Goal: Transaction & Acquisition: Purchase product/service

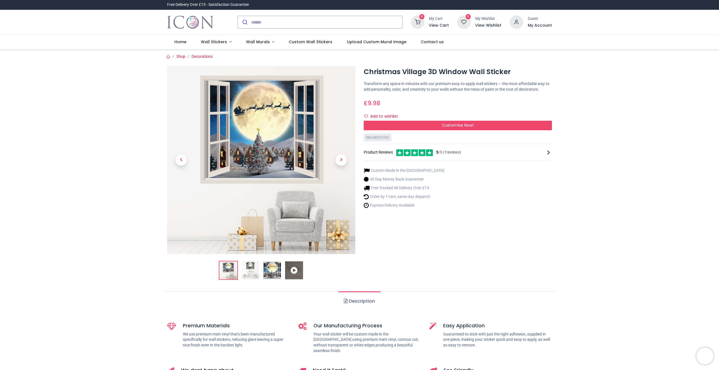
click at [252, 272] on img at bounding box center [250, 271] width 18 height 18
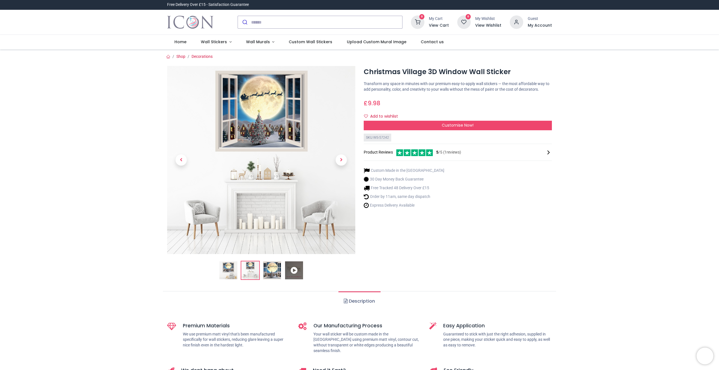
click at [232, 271] on img at bounding box center [228, 271] width 18 height 18
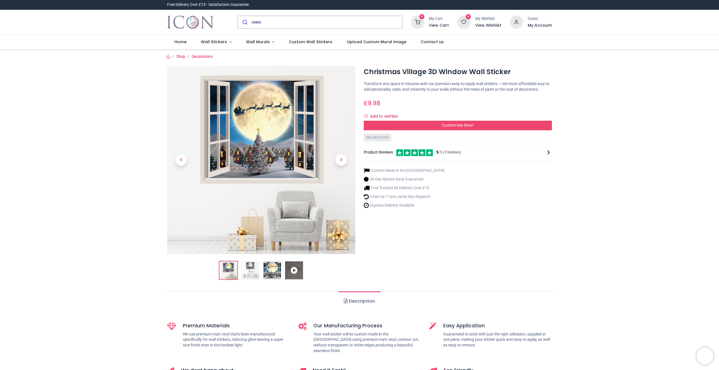
click at [271, 271] on img at bounding box center [272, 271] width 18 height 18
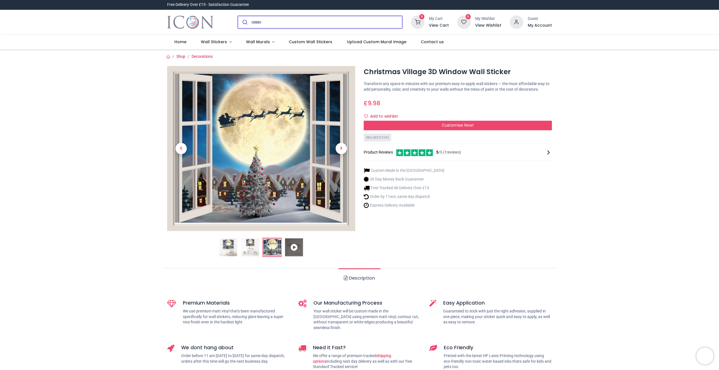
click at [254, 24] on input "search" at bounding box center [326, 22] width 151 height 12
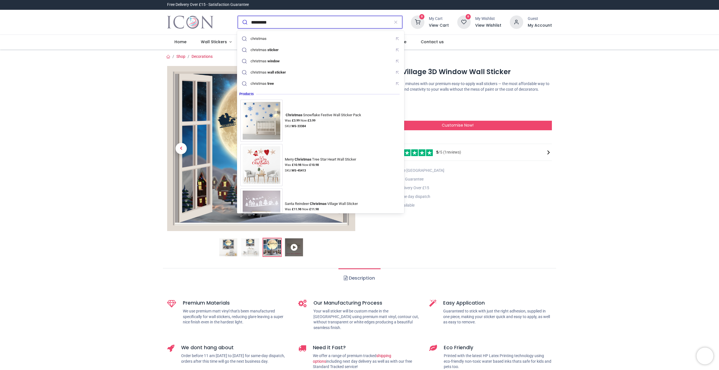
type input "*********"
click at [238, 16] on button "submit" at bounding box center [244, 22] width 13 height 12
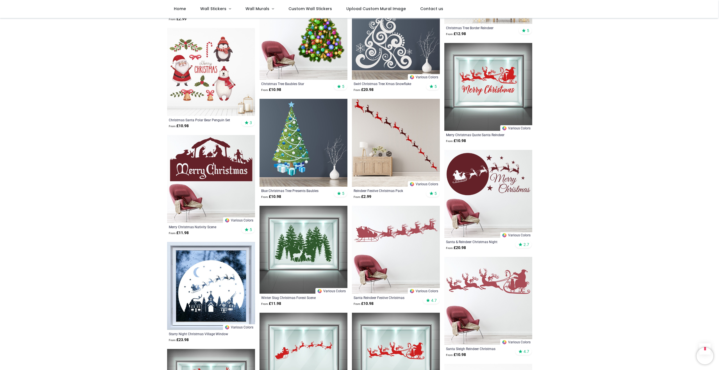
scroll to position [421, 0]
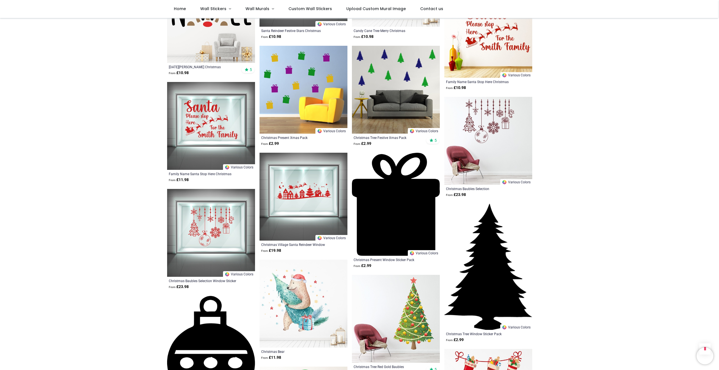
scroll to position [881, 0]
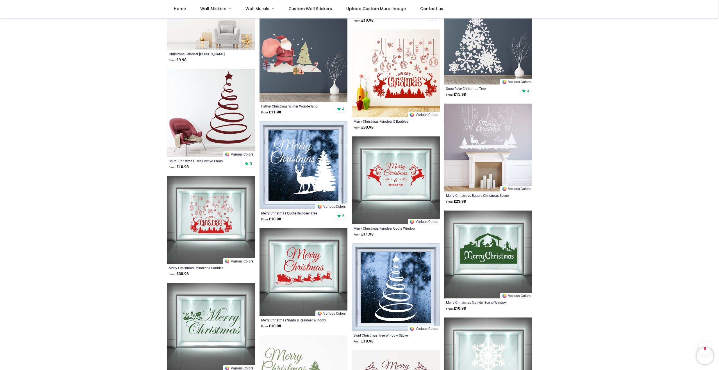
scroll to position [1337, 0]
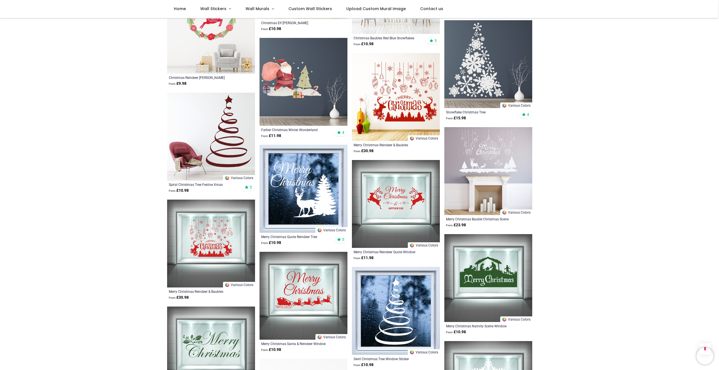
click at [488, 276] on img at bounding box center [489, 278] width 88 height 88
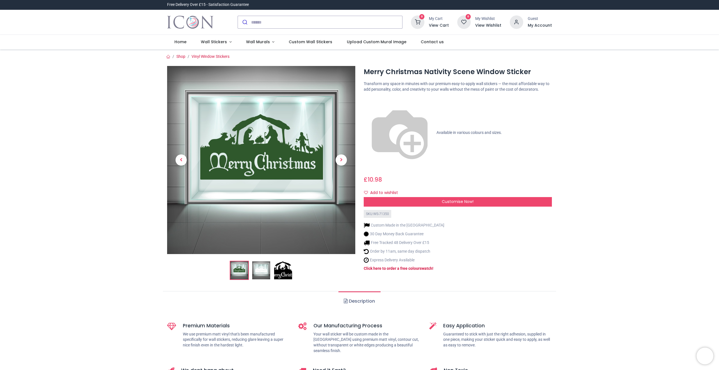
click at [285, 271] on img at bounding box center [283, 271] width 18 height 18
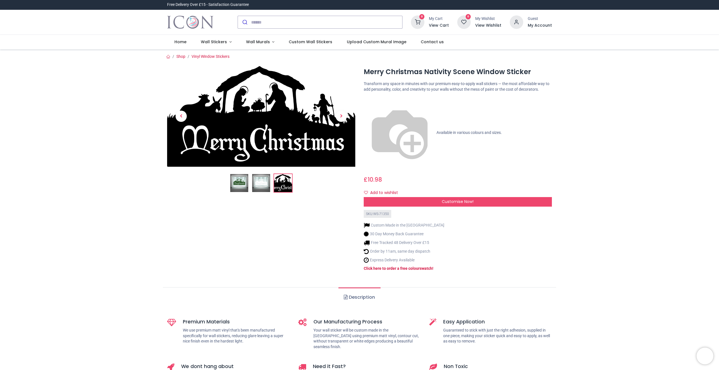
click at [261, 183] on img at bounding box center [261, 183] width 18 height 18
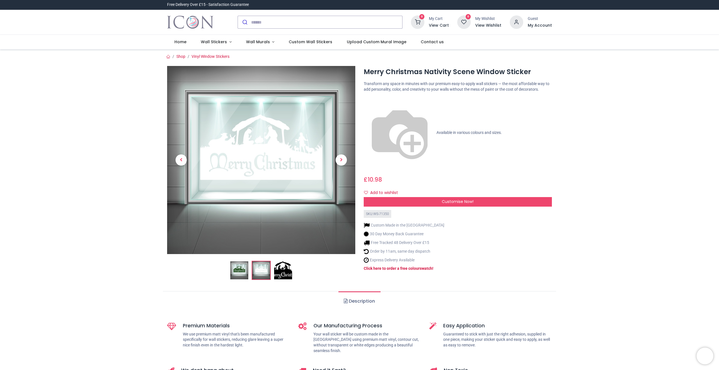
click at [239, 273] on img at bounding box center [239, 271] width 18 height 18
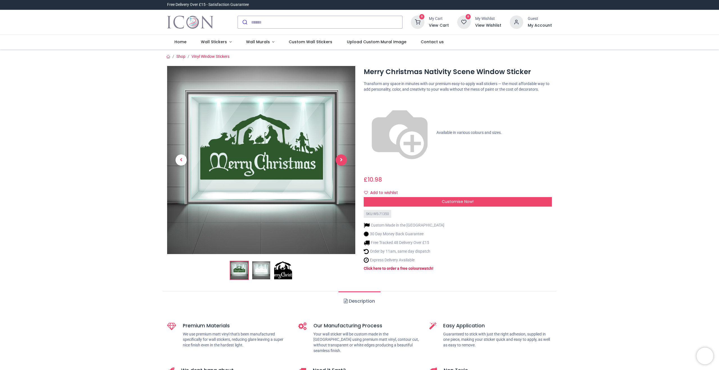
click at [340, 161] on span "Next" at bounding box center [341, 160] width 11 height 11
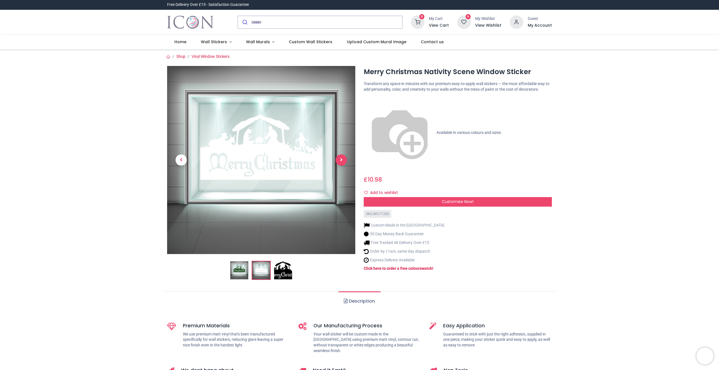
click at [340, 161] on span "Next" at bounding box center [341, 160] width 11 height 11
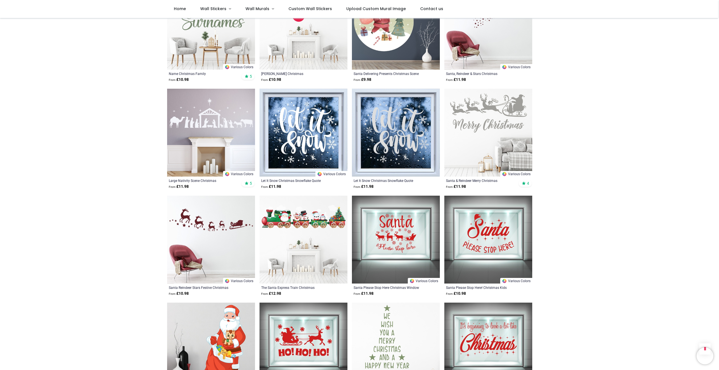
scroll to position [657, 0]
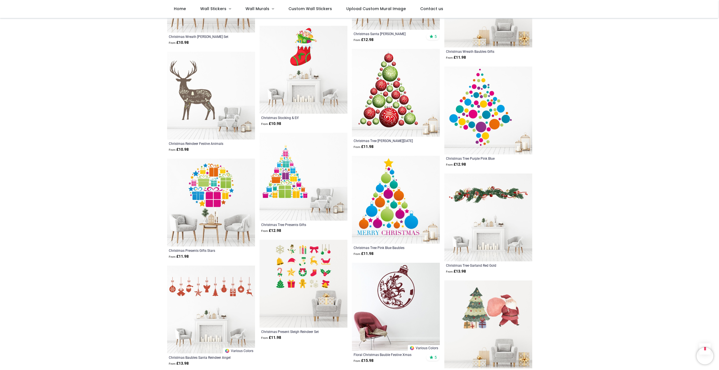
scroll to position [2018, 0]
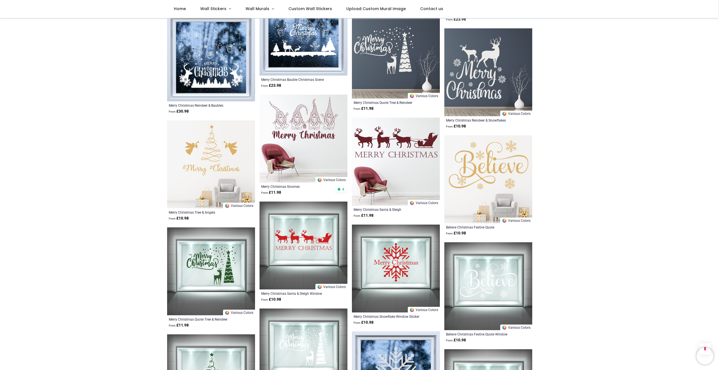
scroll to position [2454, 0]
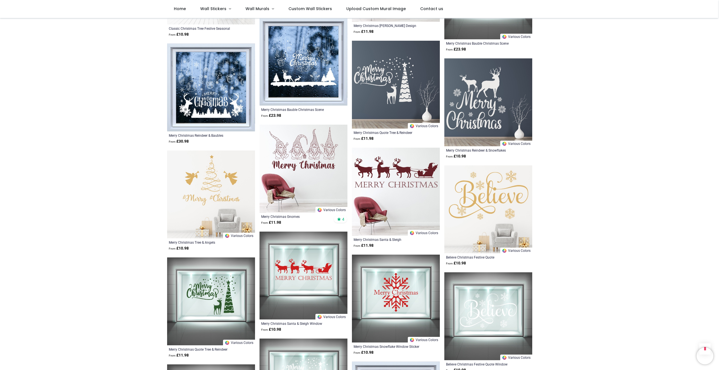
click at [502, 203] on img at bounding box center [489, 210] width 88 height 88
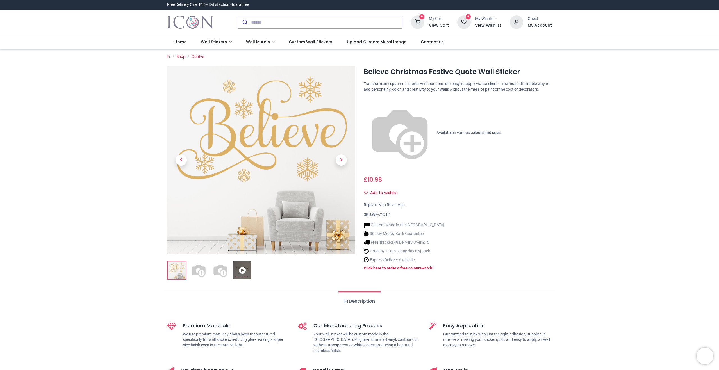
click at [223, 271] on img at bounding box center [221, 271] width 18 height 18
click at [221, 271] on img at bounding box center [221, 271] width 18 height 18
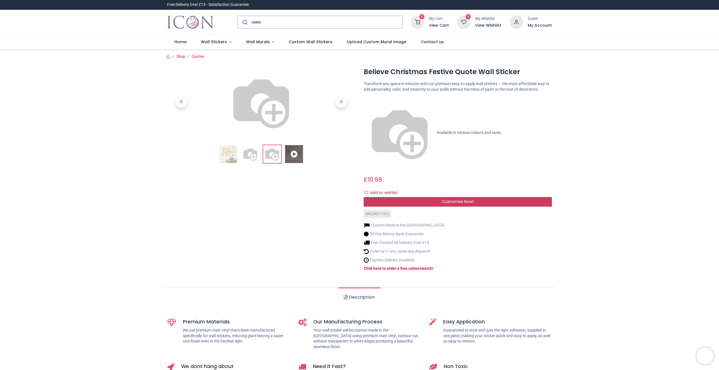
click at [466, 199] on span "Customise Now!" at bounding box center [458, 202] width 32 height 6
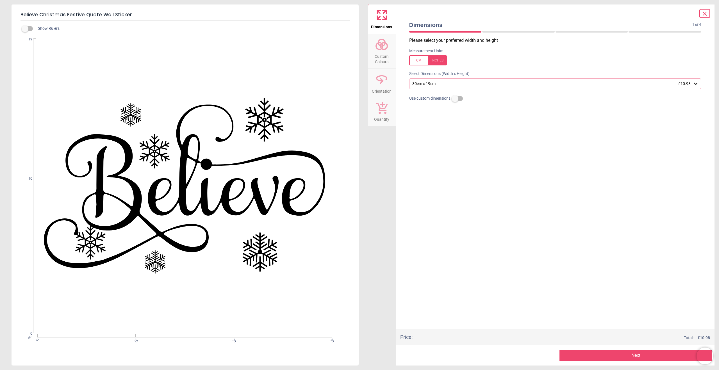
click at [697, 85] on icon at bounding box center [696, 84] width 6 height 6
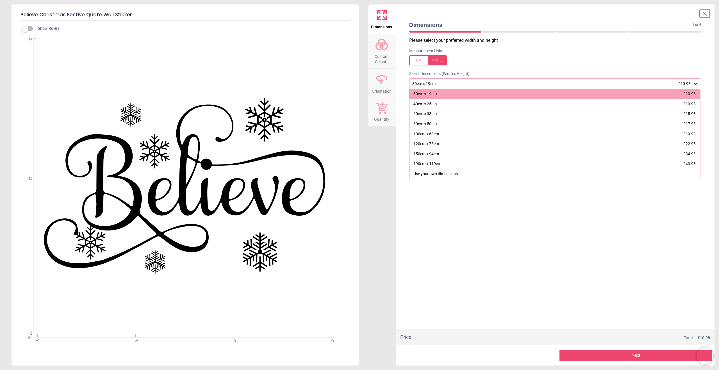
click at [693, 84] on div "30cm x 19cm £10.98" at bounding box center [553, 83] width 282 height 5
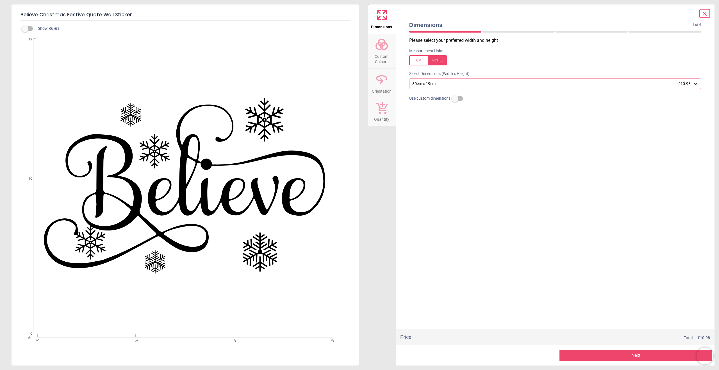
click at [693, 84] on div "30cm x 19cm £10.98" at bounding box center [553, 83] width 282 height 5
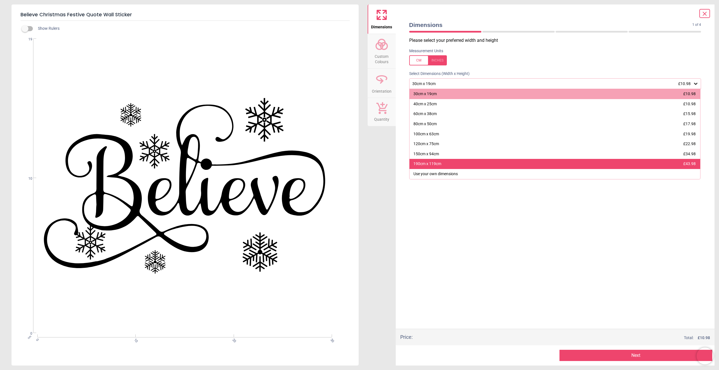
click at [427, 165] on div "190cm x 119cm" at bounding box center [428, 164] width 28 height 6
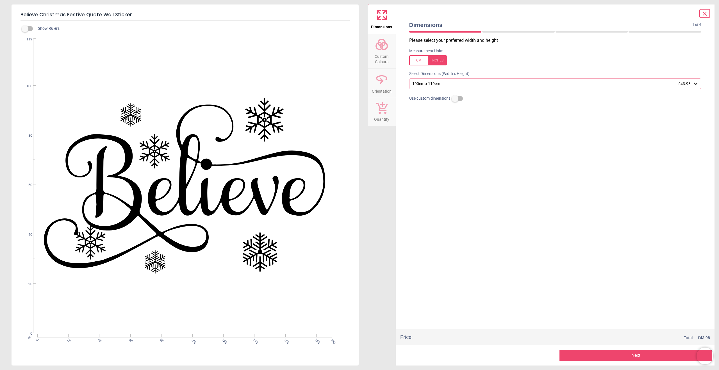
click at [551, 211] on div "Please select your preferred width and height Measurement Units Select Dimensio…" at bounding box center [555, 183] width 301 height 292
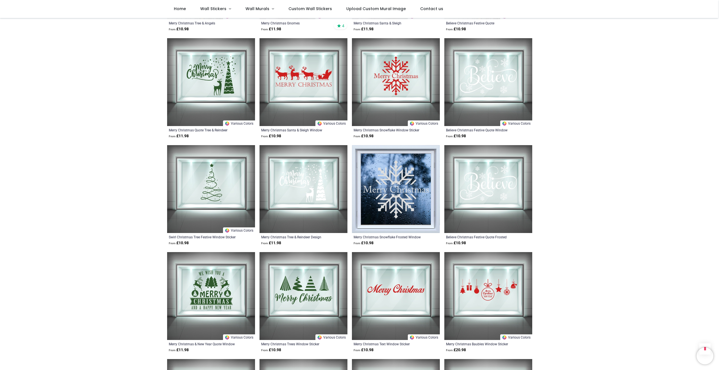
scroll to position [389, 0]
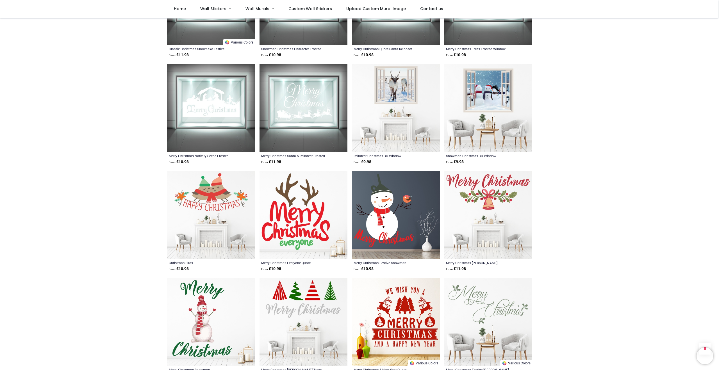
scroll to position [787, 0]
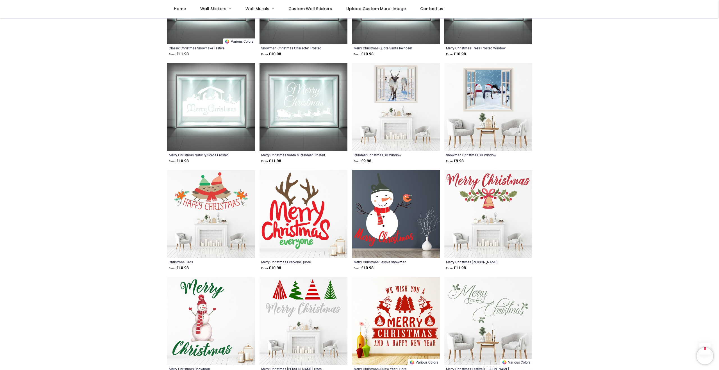
click at [486, 89] on img at bounding box center [489, 107] width 88 height 88
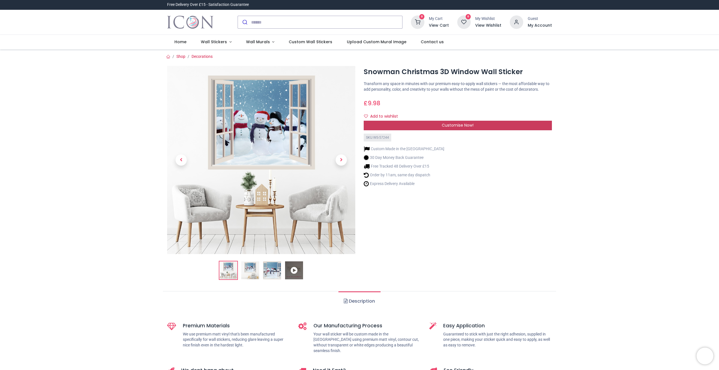
click at [465, 128] on span "Customise Now!" at bounding box center [458, 126] width 32 height 6
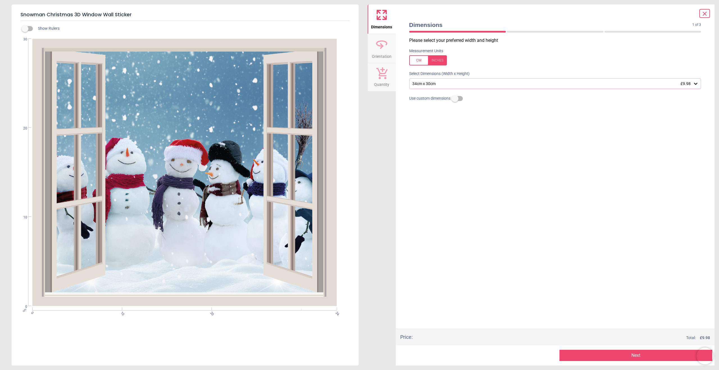
click at [695, 85] on icon at bounding box center [696, 84] width 6 height 6
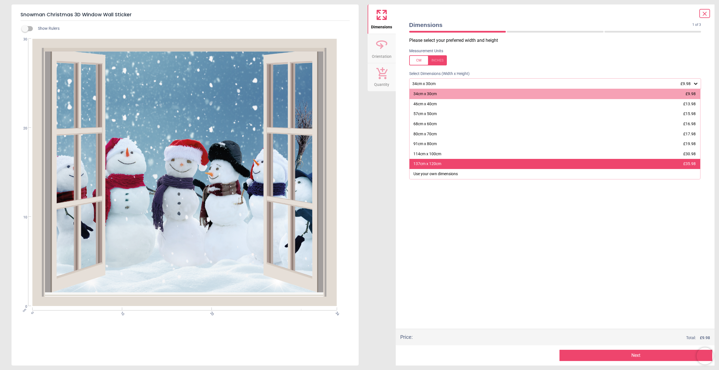
click at [536, 166] on div "137cm x 120cm £35.98" at bounding box center [555, 164] width 291 height 10
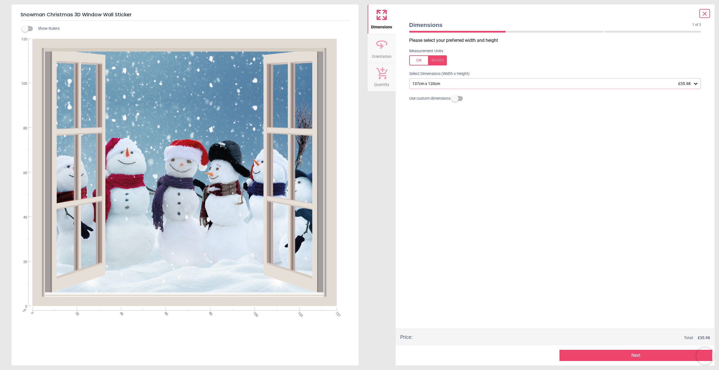
click at [616, 231] on div "Please select your preferred width and height Measurement Units Select Dimensio…" at bounding box center [555, 183] width 301 height 292
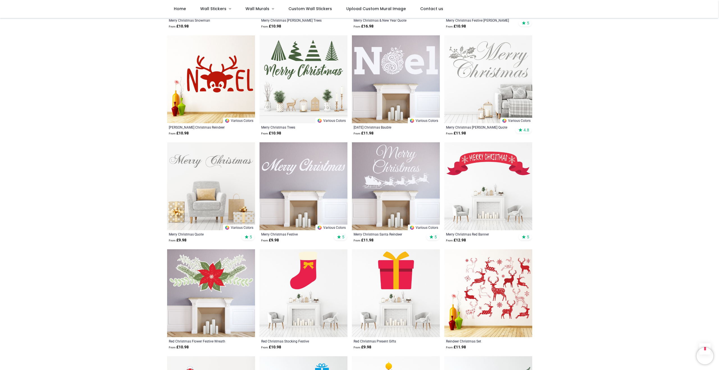
scroll to position [388, 0]
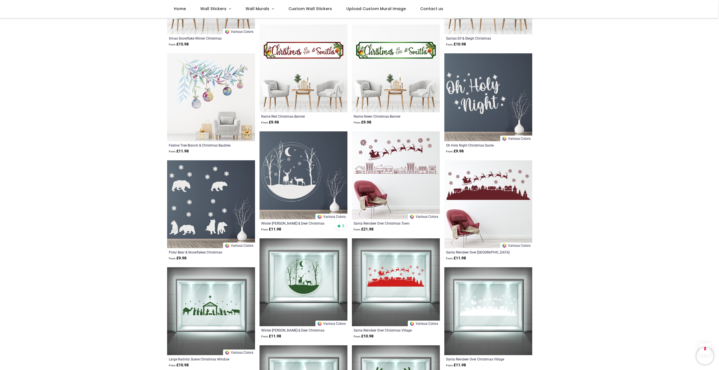
scroll to position [1764, 0]
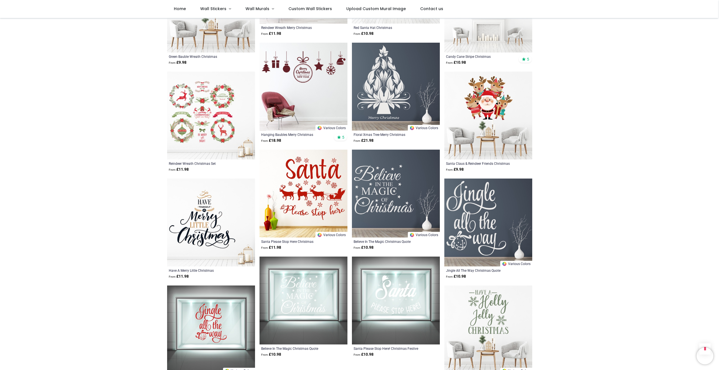
scroll to position [2706, 0]
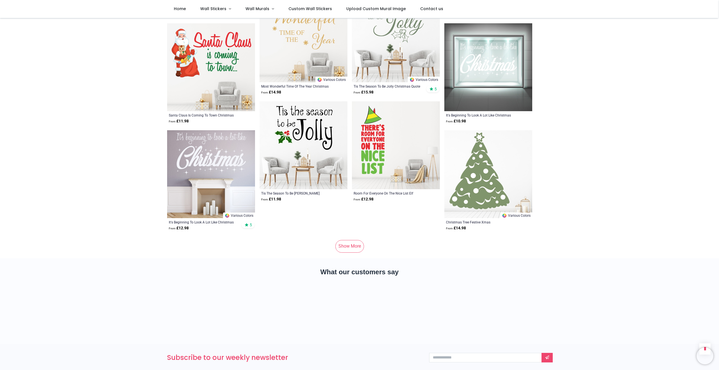
scroll to position [3628, 0]
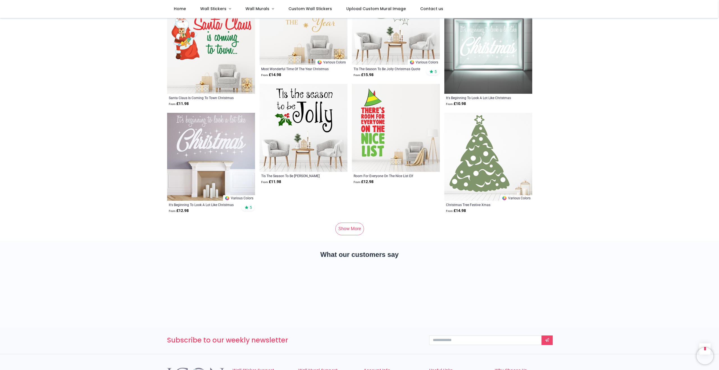
click at [352, 223] on link "Show More" at bounding box center [350, 229] width 29 height 12
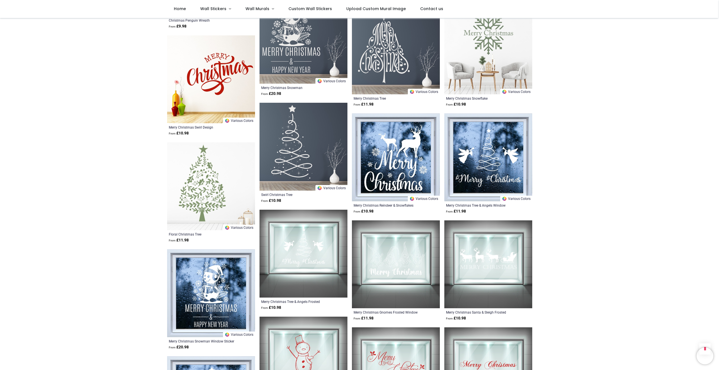
scroll to position [4670, 0]
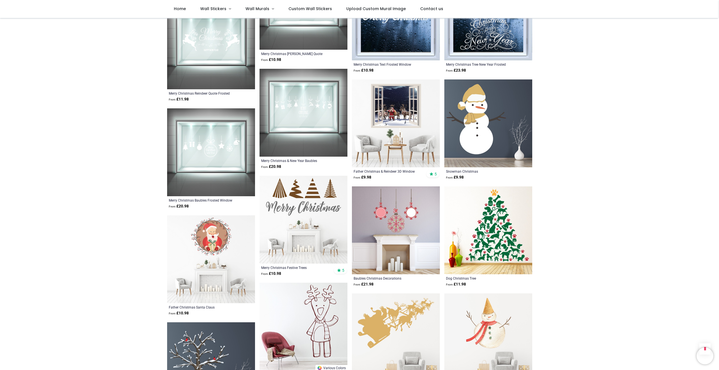
scroll to position [5241, 0]
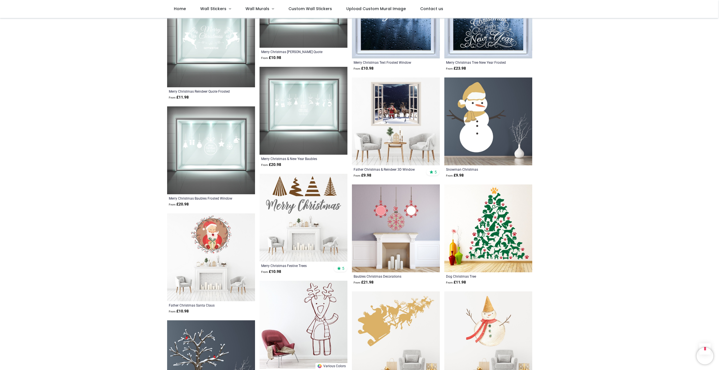
click at [391, 108] on img at bounding box center [396, 122] width 88 height 88
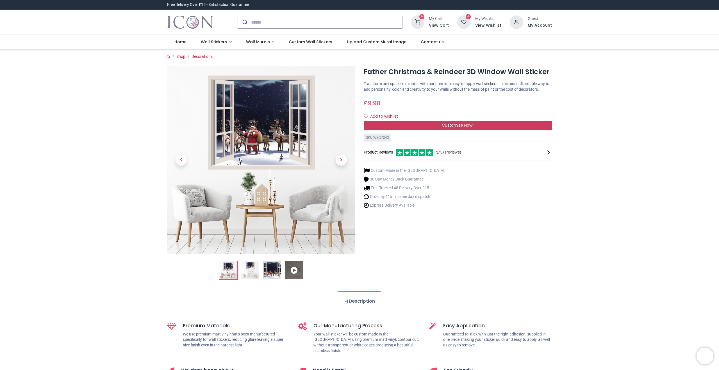
click at [461, 128] on span "Customise Now!" at bounding box center [458, 126] width 32 height 6
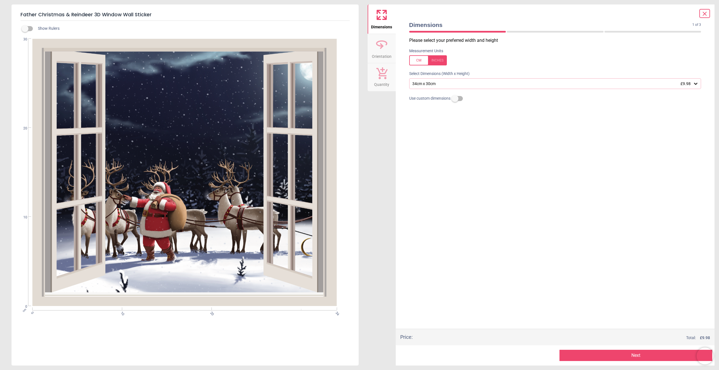
click at [485, 85] on div "34cm x 30cm £9.98" at bounding box center [553, 83] width 282 height 5
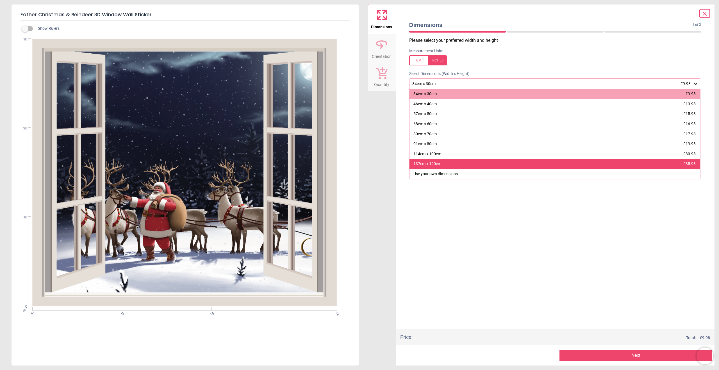
click at [422, 167] on div "137cm x 120cm" at bounding box center [428, 164] width 28 height 6
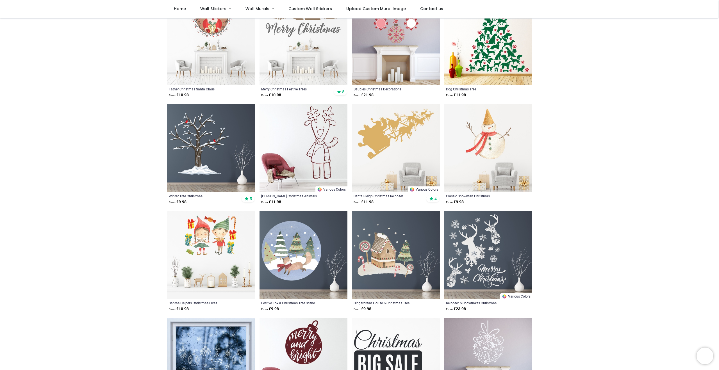
scroll to position [212, 0]
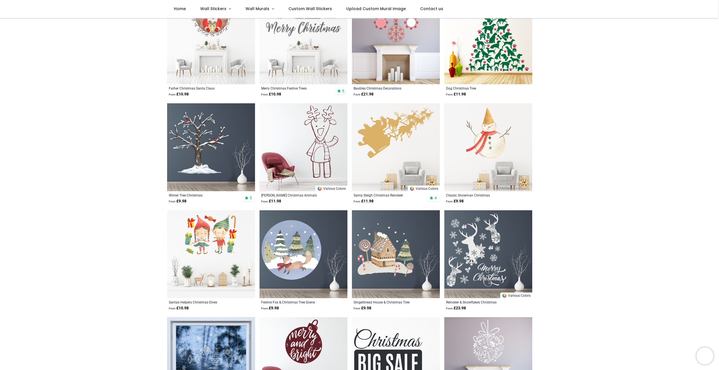
click at [195, 149] on img at bounding box center [211, 147] width 88 height 88
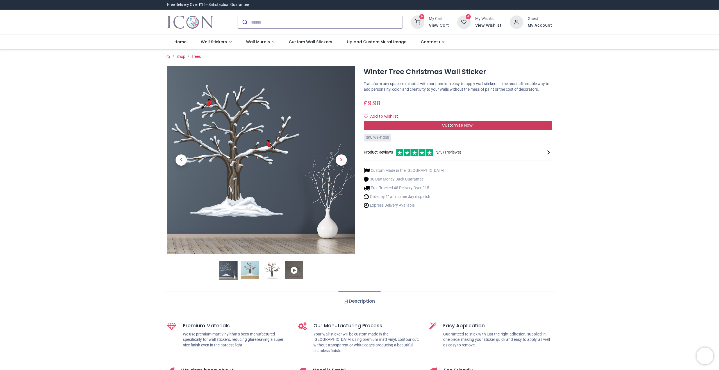
click at [454, 128] on span "Customise Now!" at bounding box center [458, 126] width 32 height 6
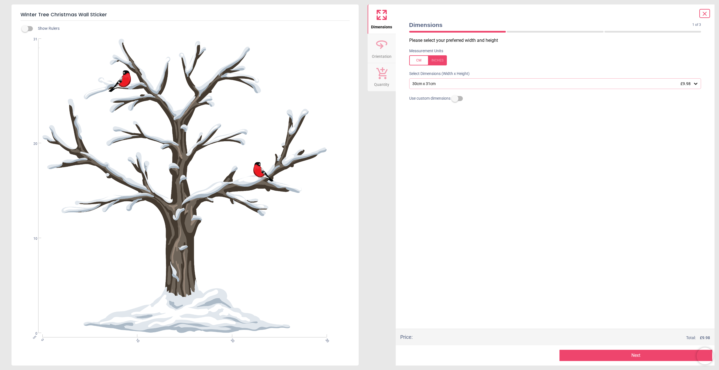
click at [428, 83] on div "30cm x 31cm £9.98" at bounding box center [553, 83] width 282 height 5
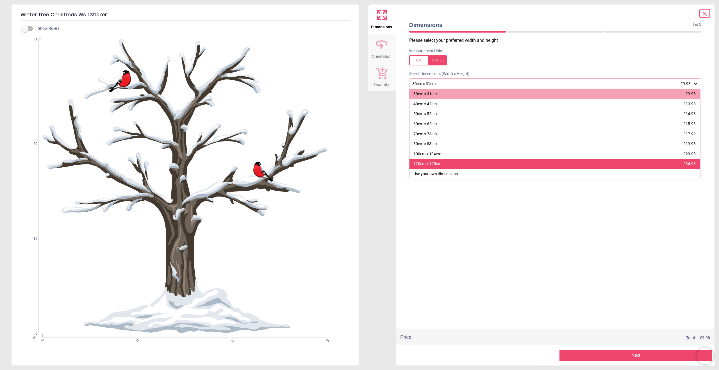
click at [436, 164] on div "120cm x 125cm" at bounding box center [428, 164] width 28 height 6
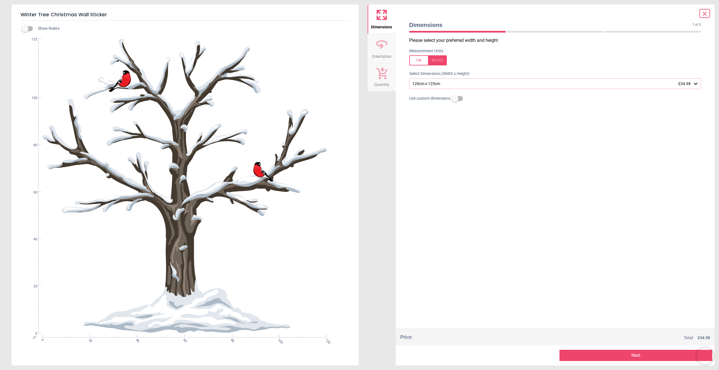
click at [511, 212] on div "Please select your preferred width and height Measurement Units Select Dimensio…" at bounding box center [555, 183] width 301 height 292
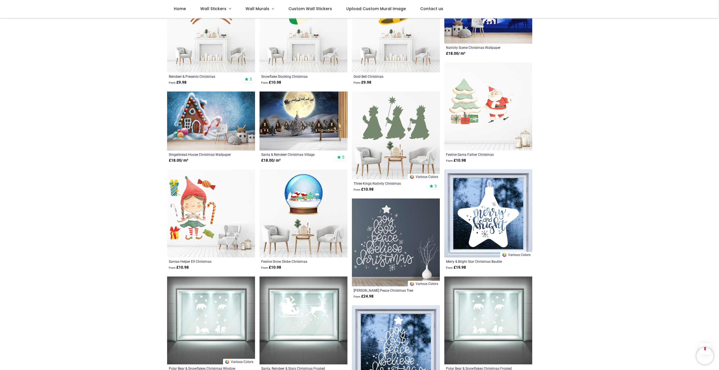
scroll to position [331, 0]
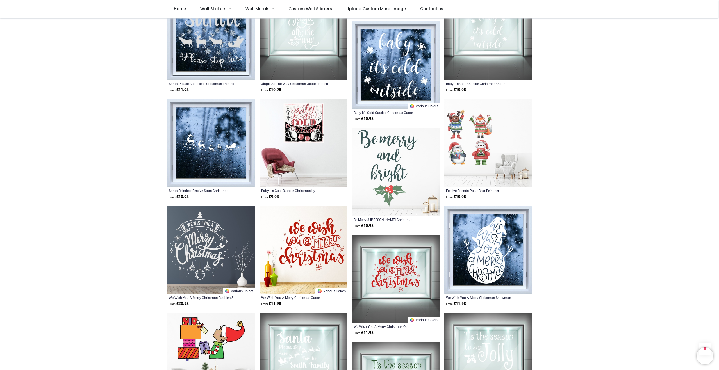
scroll to position [1152, 0]
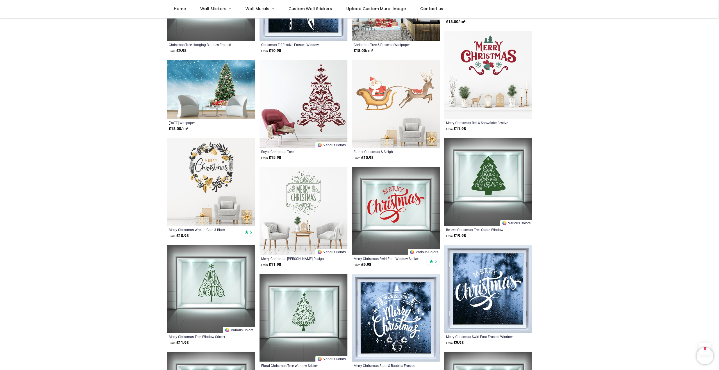
scroll to position [1835, 0]
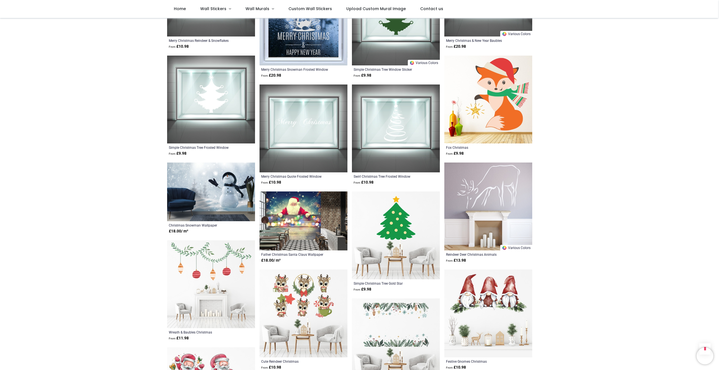
scroll to position [2241, 0]
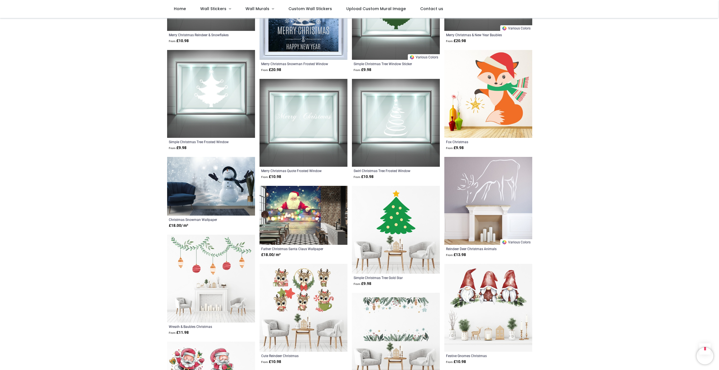
click at [292, 214] on img at bounding box center [304, 215] width 88 height 59
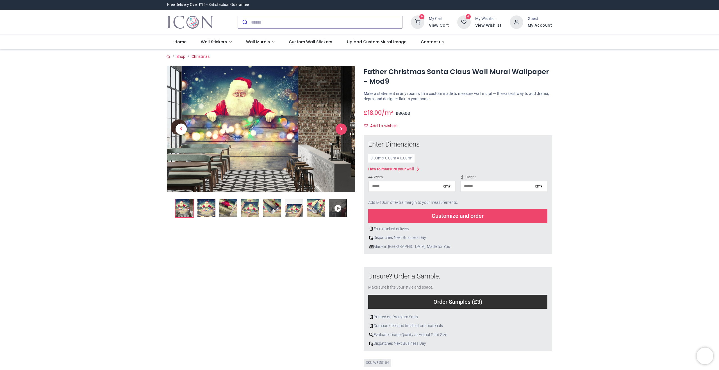
click at [341, 132] on span "Next" at bounding box center [341, 129] width 11 height 11
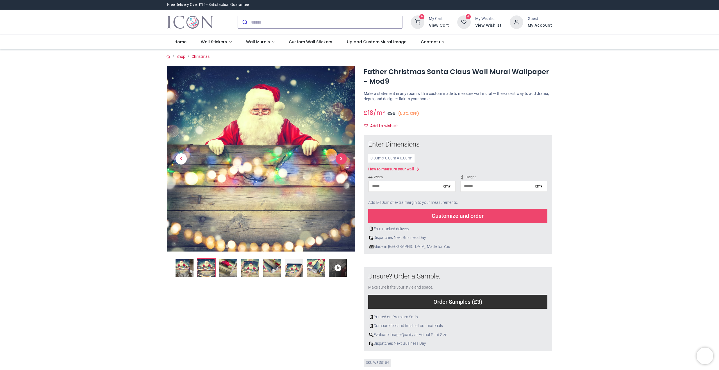
click at [341, 160] on span "Next" at bounding box center [341, 158] width 11 height 11
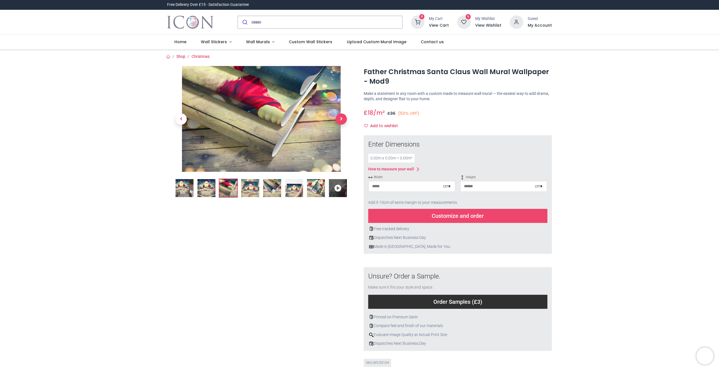
click at [339, 119] on span "Next" at bounding box center [341, 119] width 11 height 11
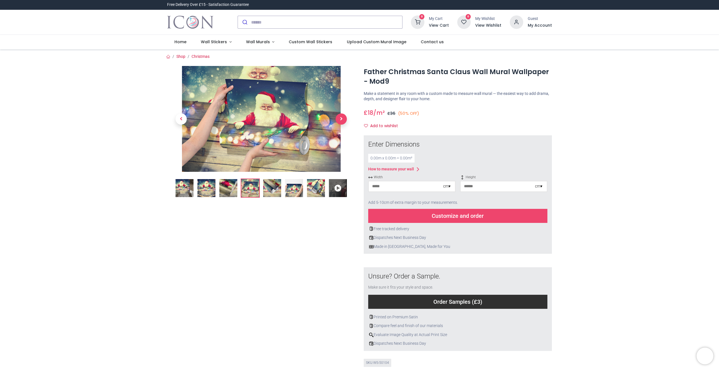
click at [339, 119] on span "Next" at bounding box center [341, 119] width 11 height 11
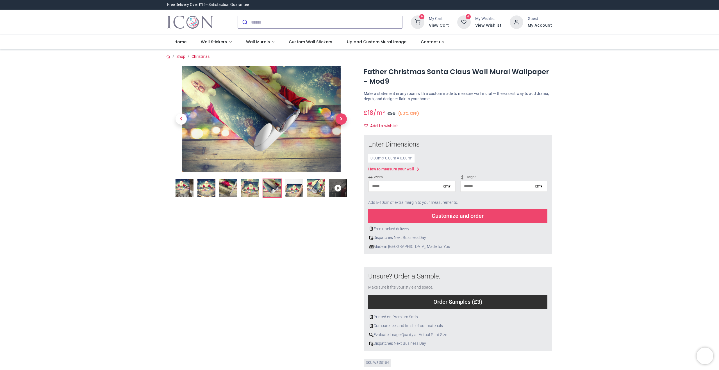
click at [339, 119] on span "Next" at bounding box center [341, 119] width 11 height 11
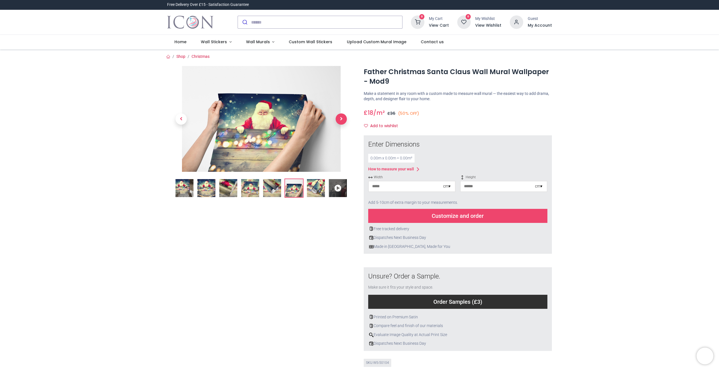
click at [339, 119] on span "Next" at bounding box center [341, 119] width 11 height 11
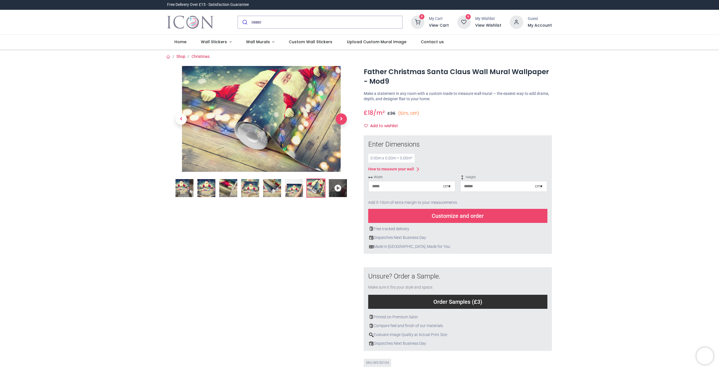
click at [339, 119] on span "Next" at bounding box center [341, 119] width 11 height 11
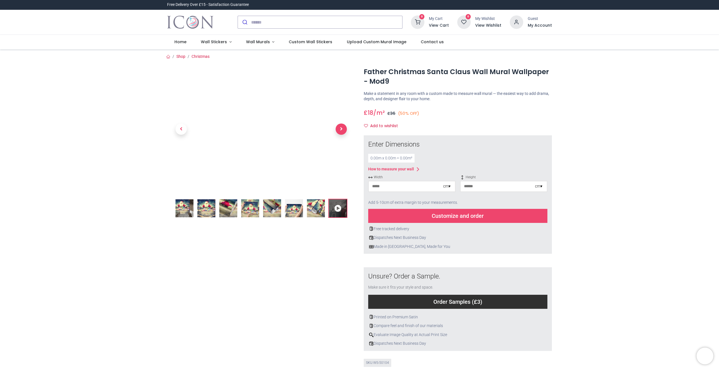
click at [339, 119] on link at bounding box center [341, 129] width 28 height 88
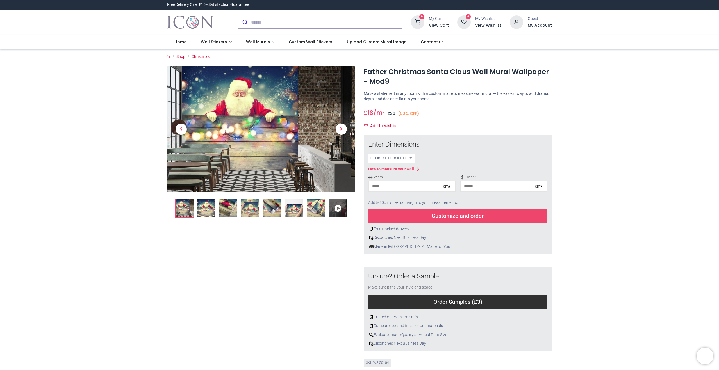
click at [339, 119] on link at bounding box center [341, 129] width 28 height 88
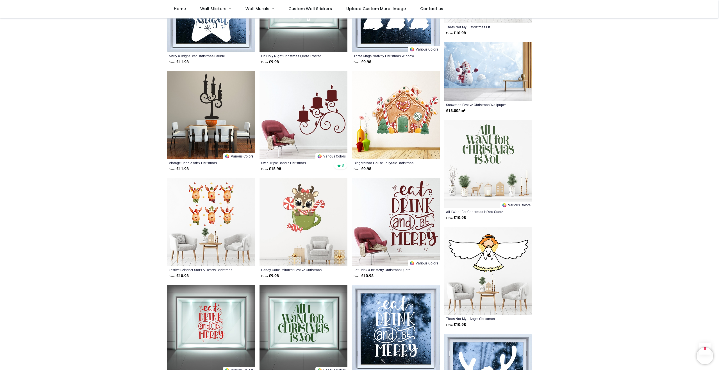
scroll to position [1823, 0]
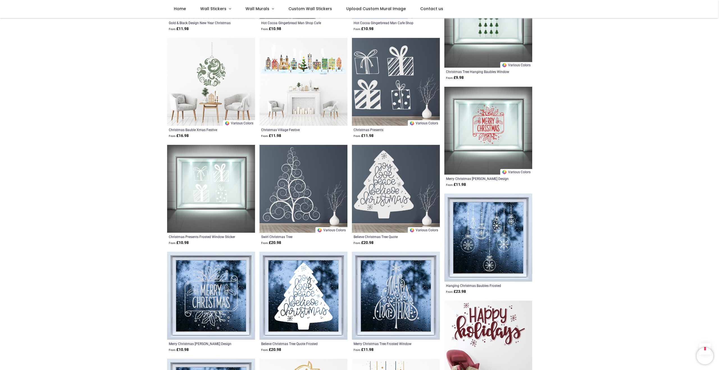
scroll to position [2499, 0]
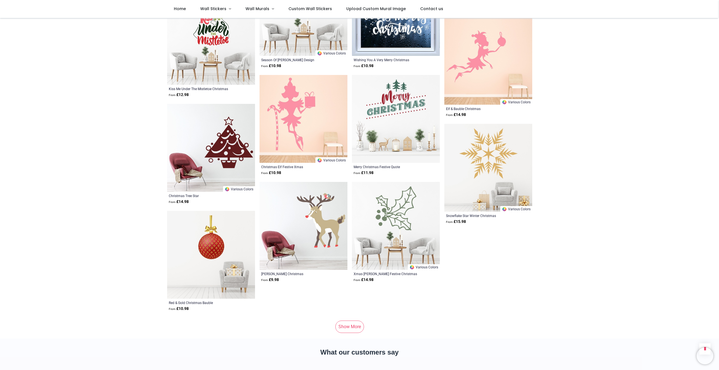
scroll to position [3502, 0]
click at [345, 322] on link "Show More" at bounding box center [350, 326] width 29 height 12
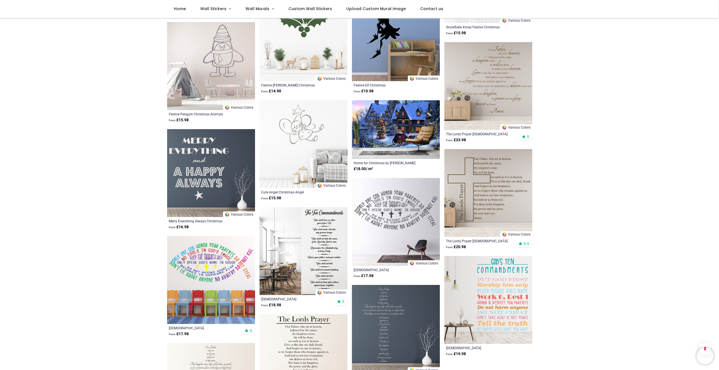
scroll to position [4124, 0]
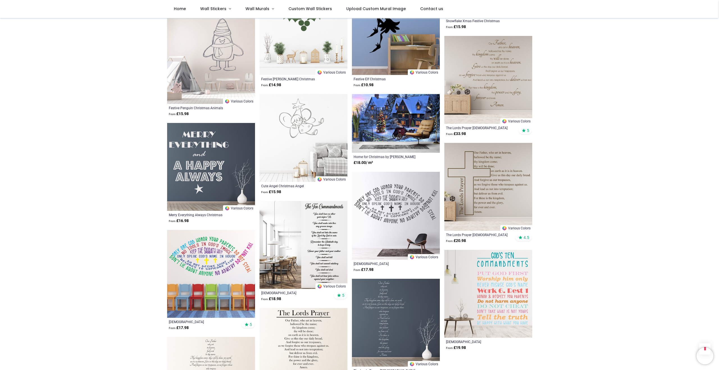
click at [393, 123] on img at bounding box center [396, 123] width 88 height 59
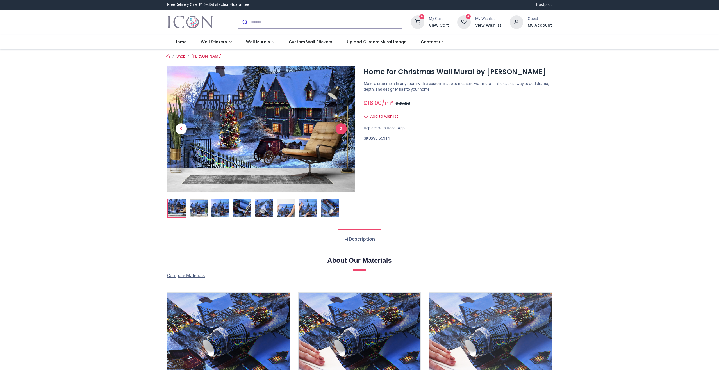
click at [342, 131] on span "Next" at bounding box center [341, 128] width 11 height 11
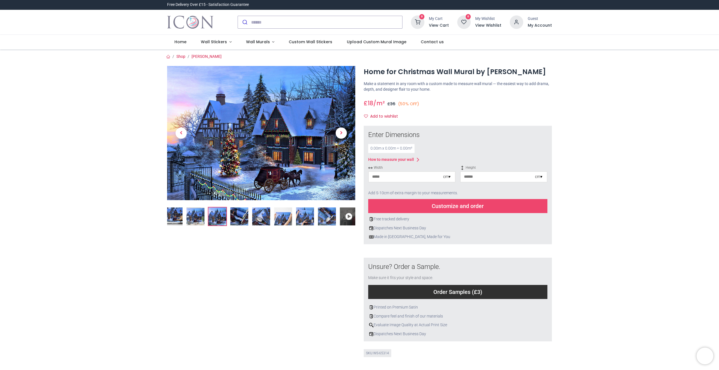
click at [348, 217] on icon at bounding box center [349, 217] width 18 height 18
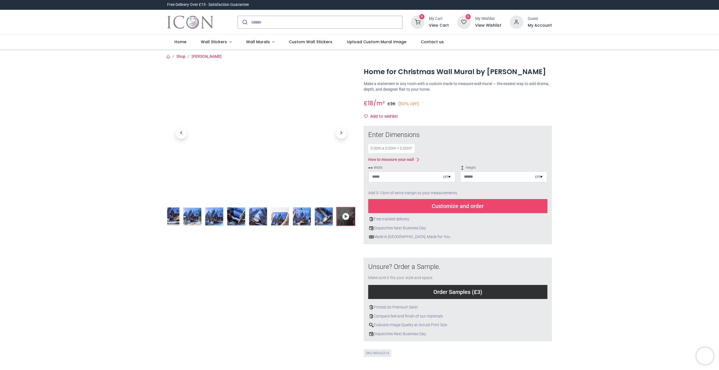
click at [170, 216] on img at bounding box center [171, 217] width 18 height 18
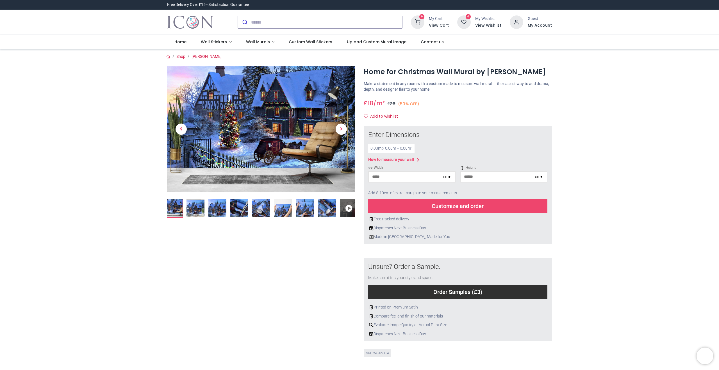
click at [199, 212] on img at bounding box center [196, 209] width 18 height 18
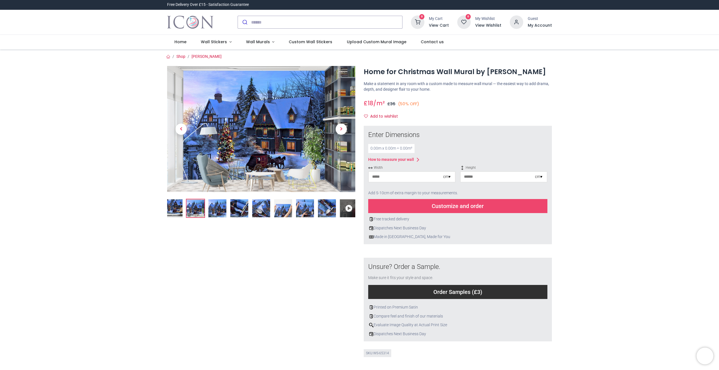
click at [221, 211] on img at bounding box center [218, 209] width 18 height 18
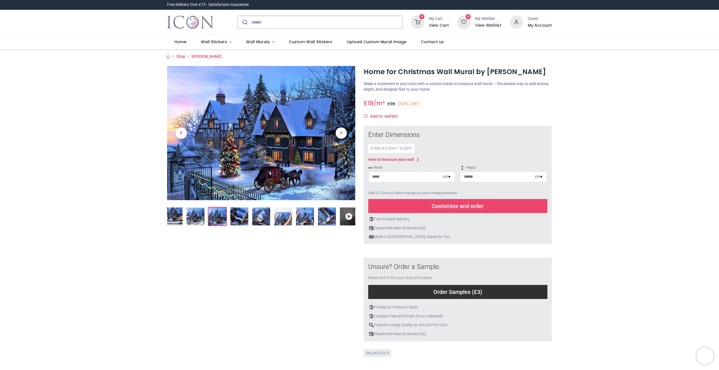
click at [239, 212] on img at bounding box center [239, 217] width 18 height 18
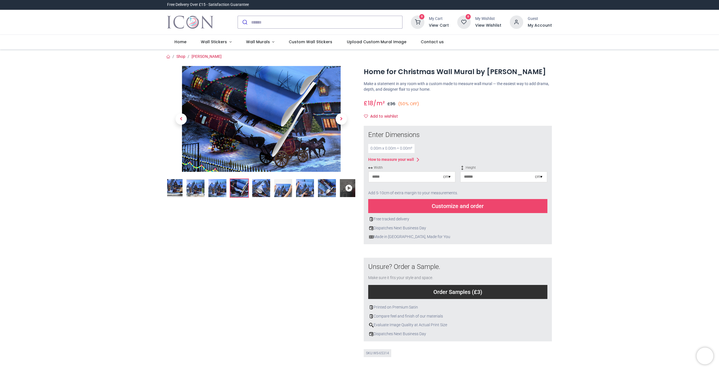
click at [260, 189] on img at bounding box center [261, 188] width 18 height 18
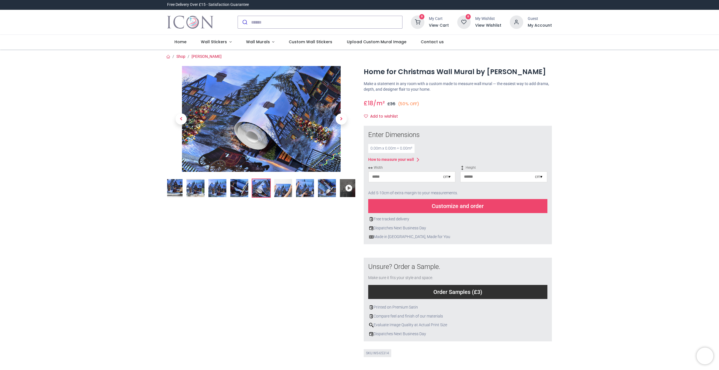
click at [280, 188] on img at bounding box center [283, 188] width 18 height 18
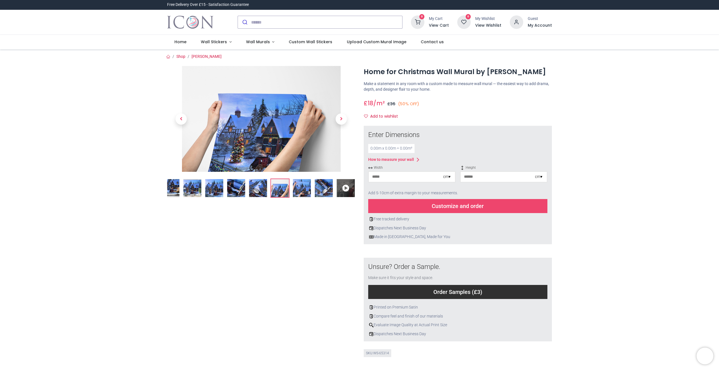
click at [304, 190] on img at bounding box center [302, 188] width 18 height 18
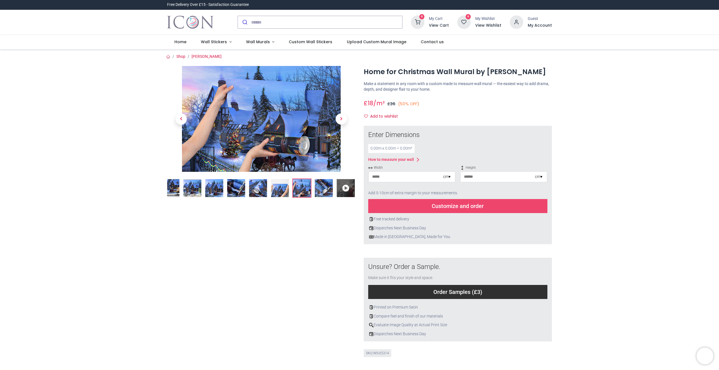
click at [323, 189] on img at bounding box center [324, 188] width 18 height 18
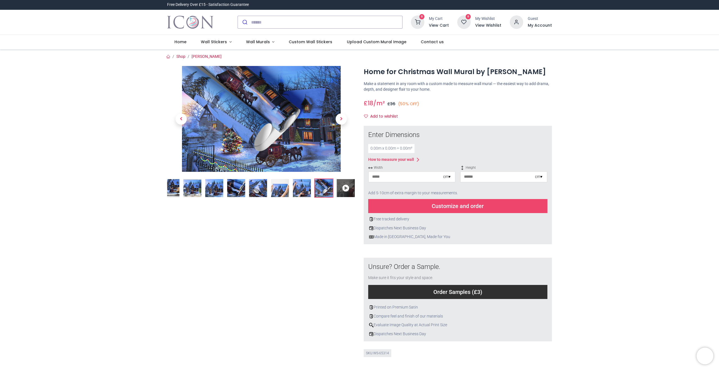
click at [253, 250] on div at bounding box center [261, 218] width 197 height 305
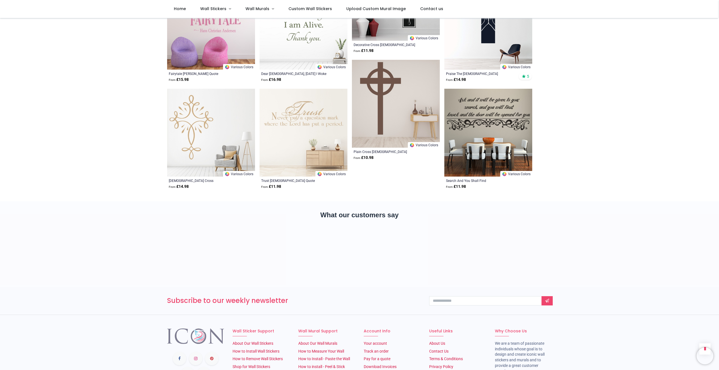
scroll to position [1084, 0]
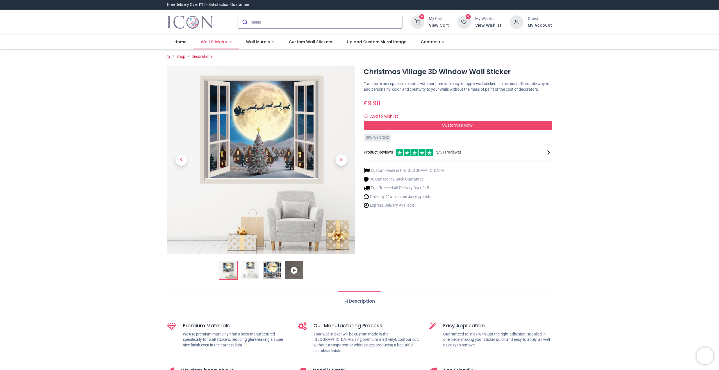
click at [215, 44] on span "Wall Stickers" at bounding box center [214, 42] width 26 height 6
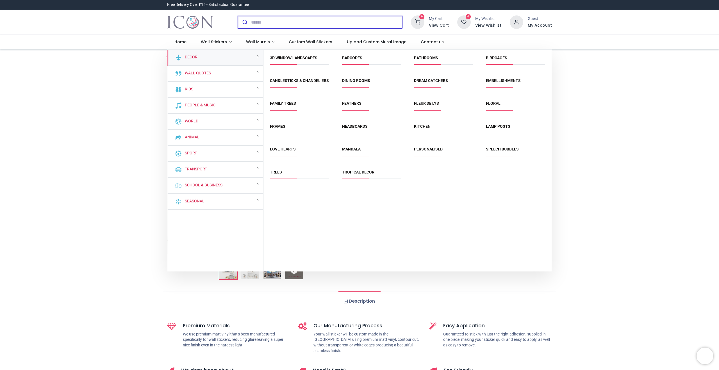
click at [266, 25] on input "search" at bounding box center [326, 22] width 151 height 12
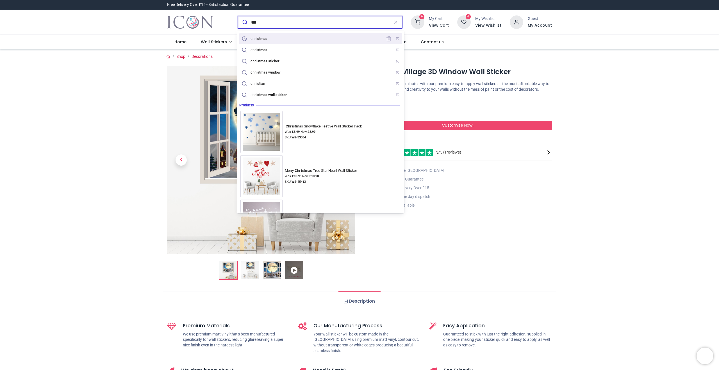
drag, startPoint x: 264, startPoint y: 39, endPoint x: 269, endPoint y: 42, distance: 6.1
click at [264, 39] on mark "istmas" at bounding box center [262, 39] width 12 height 6
type input "*********"
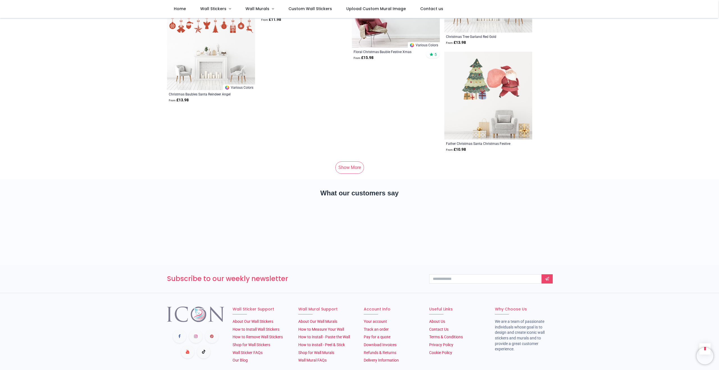
scroll to position [3826, 0]
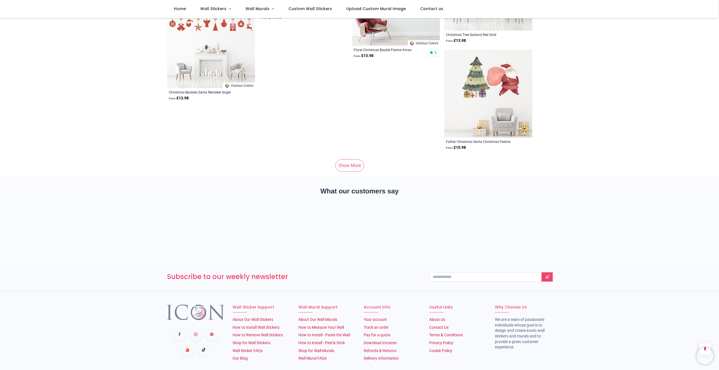
click at [355, 161] on link "Show More" at bounding box center [350, 166] width 29 height 12
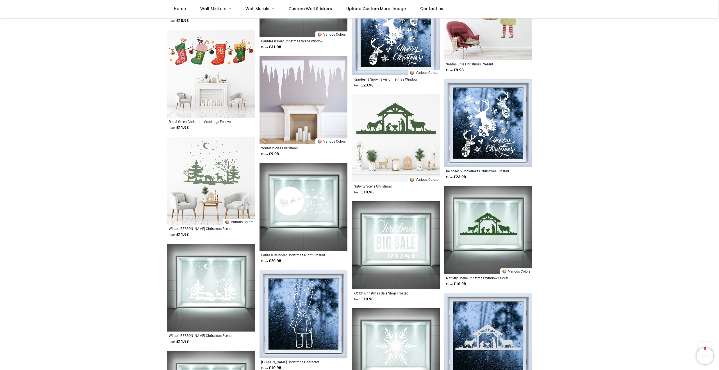
scroll to position [5367, 0]
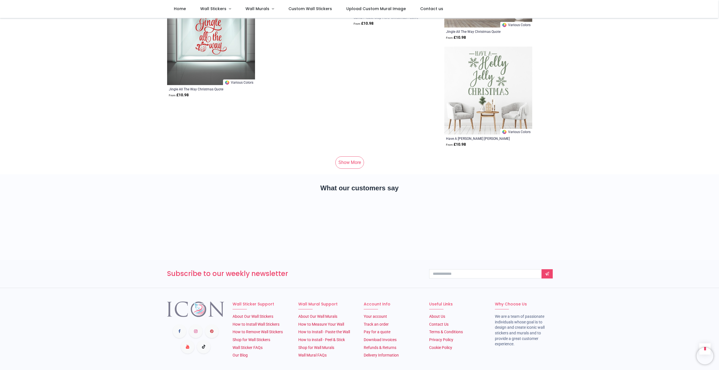
scroll to position [7578, 0]
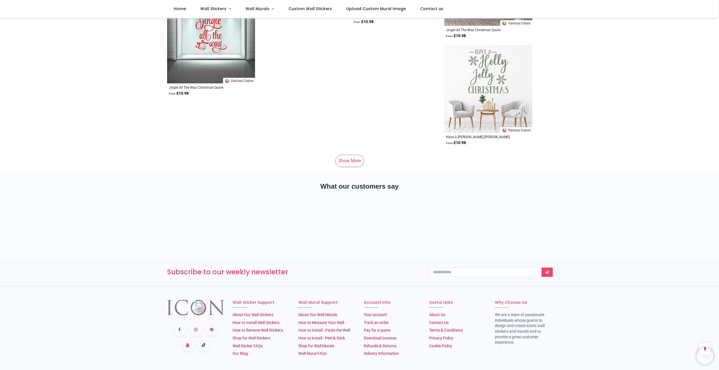
click at [350, 155] on link "Show More" at bounding box center [350, 161] width 29 height 12
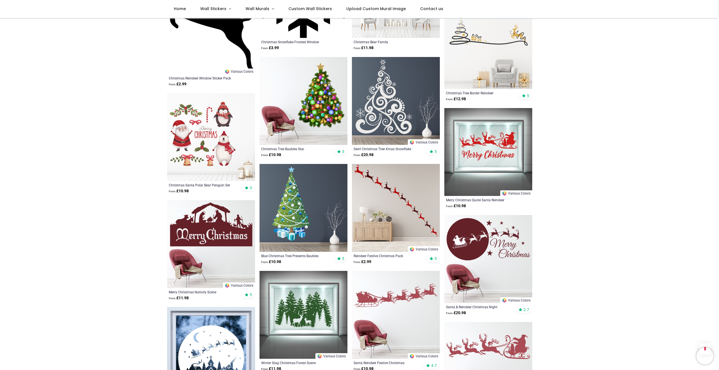
scroll to position [12, 0]
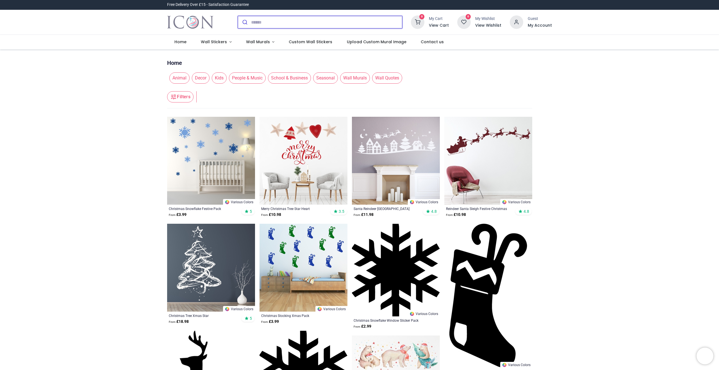
click at [255, 23] on input "search" at bounding box center [326, 22] width 151 height 12
type input "**********"
click at [238, 16] on button "submit" at bounding box center [244, 22] width 13 height 12
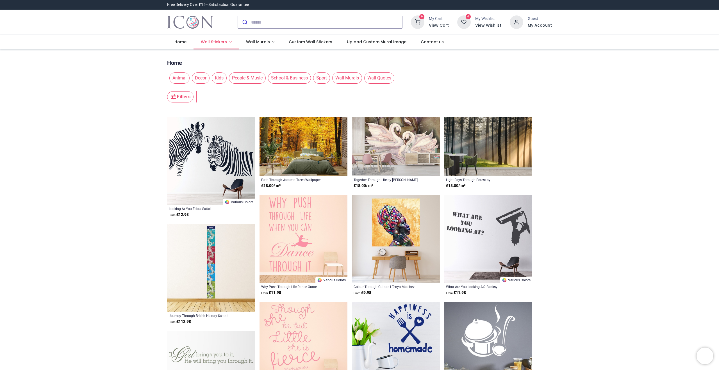
click at [223, 42] on span "Wall Stickers" at bounding box center [214, 42] width 26 height 6
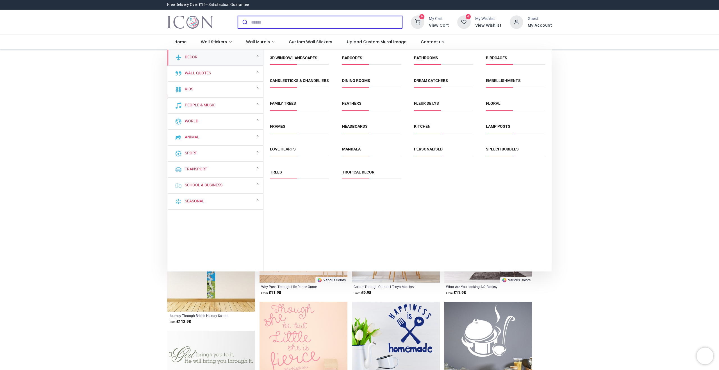
click at [253, 21] on input "search" at bounding box center [326, 22] width 151 height 12
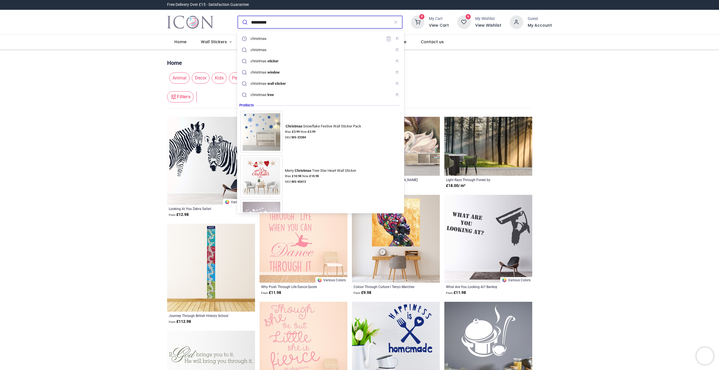
type input "*********"
click at [238, 16] on button "submit" at bounding box center [244, 22] width 13 height 12
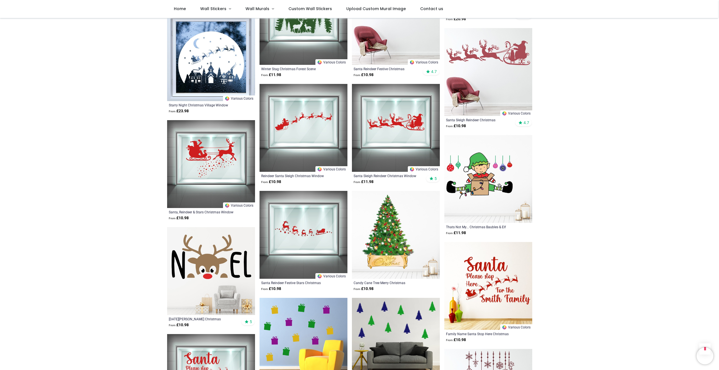
scroll to position [650, 0]
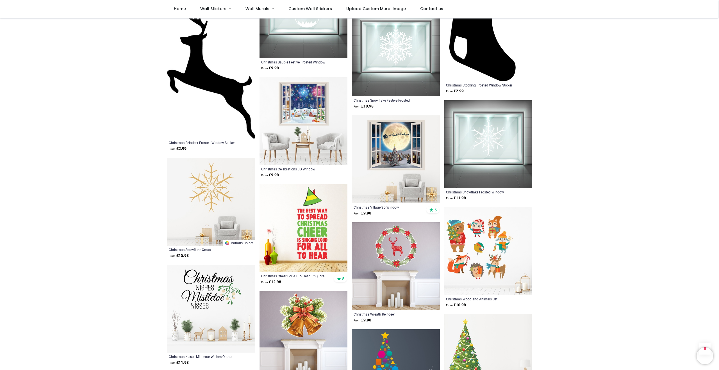
scroll to position [3016, 0]
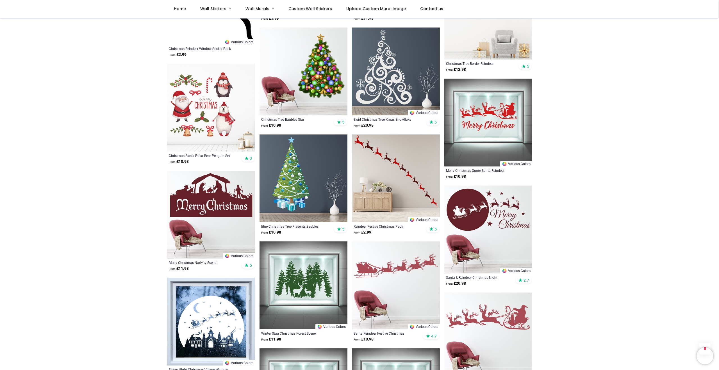
scroll to position [173, 0]
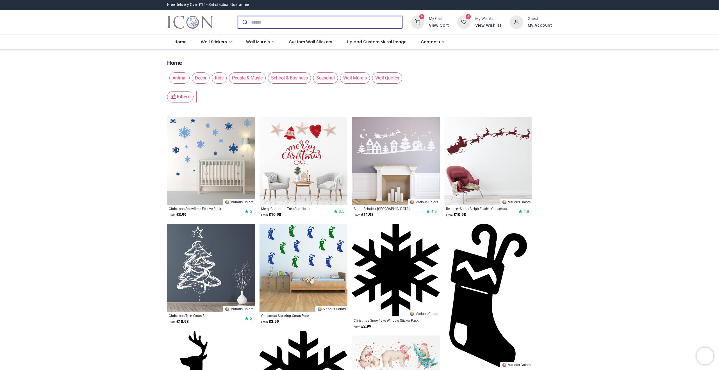
click at [259, 21] on input "search" at bounding box center [326, 22] width 151 height 12
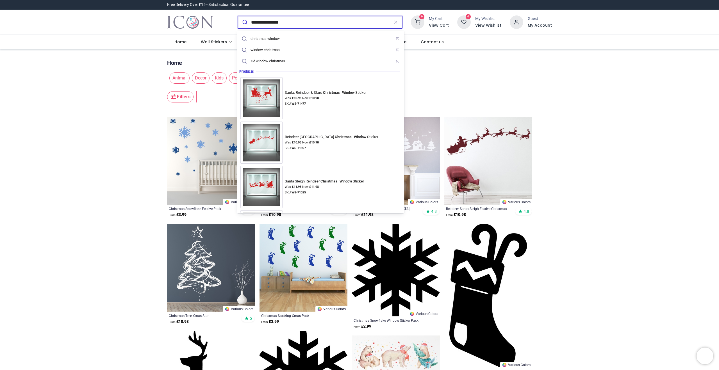
type input "**********"
click at [238, 16] on button "submit" at bounding box center [244, 22] width 13 height 12
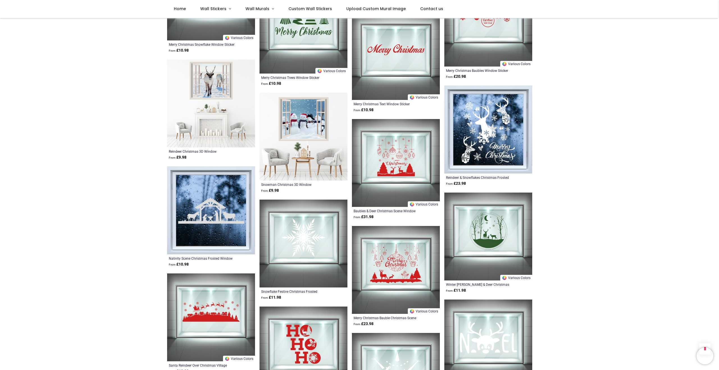
scroll to position [1328, 0]
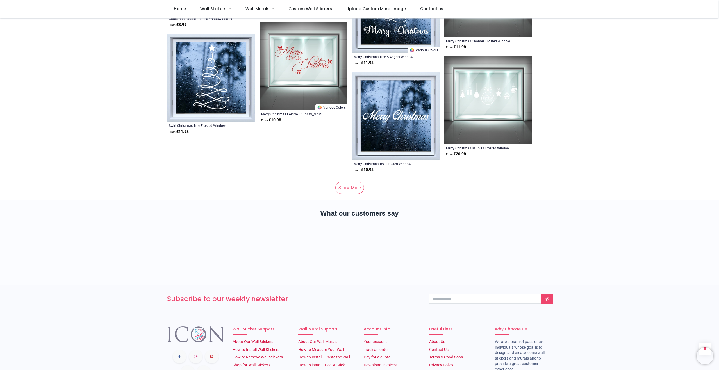
scroll to position [3767, 0]
click at [346, 182] on link "Show More" at bounding box center [350, 187] width 29 height 12
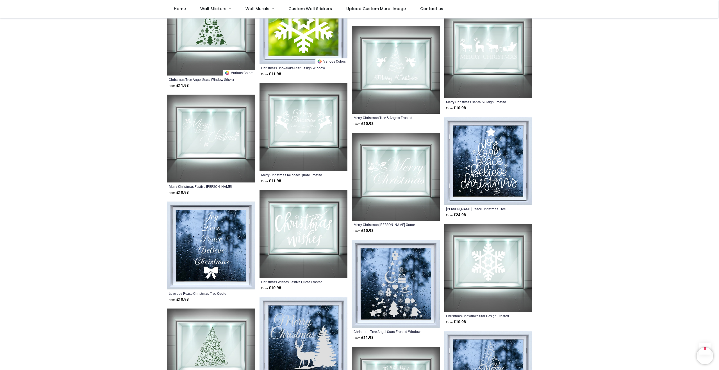
scroll to position [4246, 0]
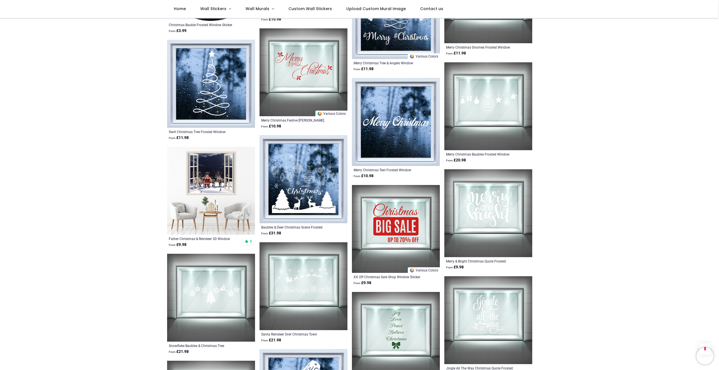
scroll to position [3683, 0]
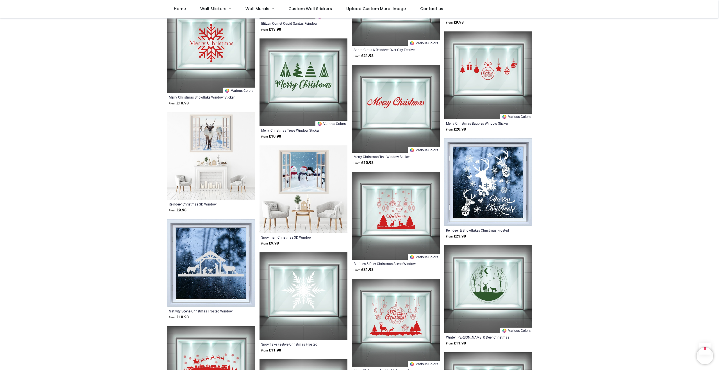
scroll to position [1229, 0]
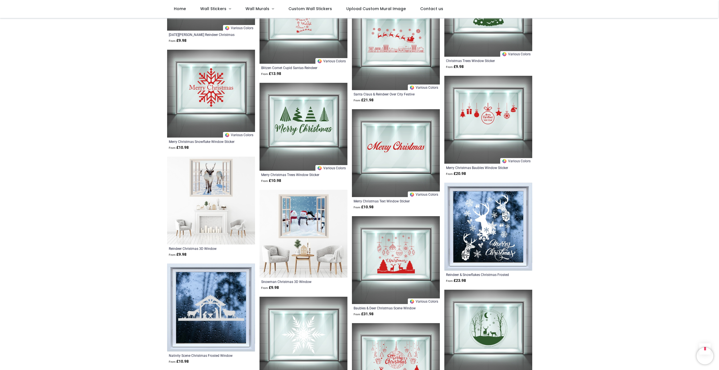
click at [307, 216] on img at bounding box center [304, 234] width 88 height 88
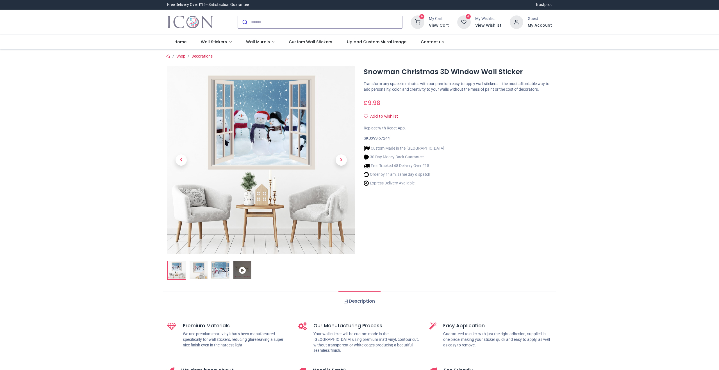
click at [264, 132] on img at bounding box center [261, 160] width 188 height 188
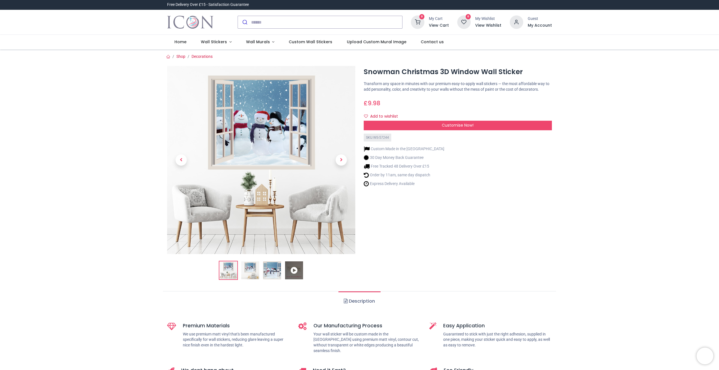
click at [264, 132] on img at bounding box center [261, 160] width 188 height 188
click at [269, 270] on img at bounding box center [272, 271] width 18 height 18
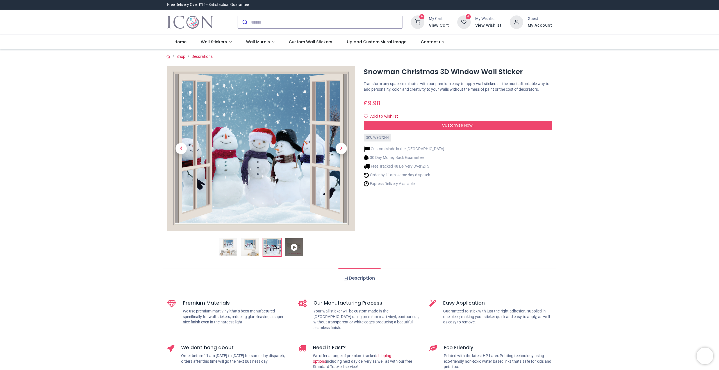
click at [248, 247] on img at bounding box center [250, 248] width 18 height 18
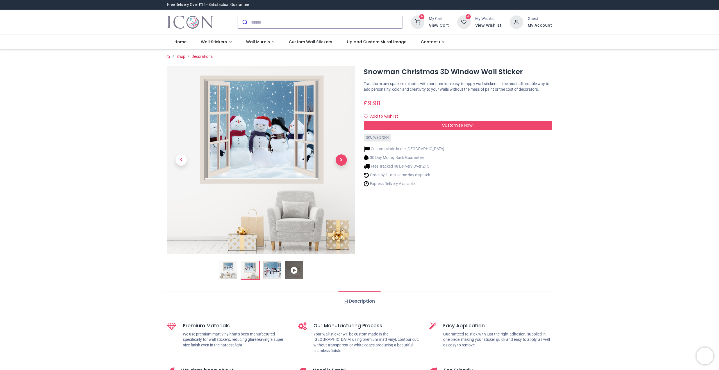
click at [342, 162] on span "Next" at bounding box center [341, 160] width 11 height 11
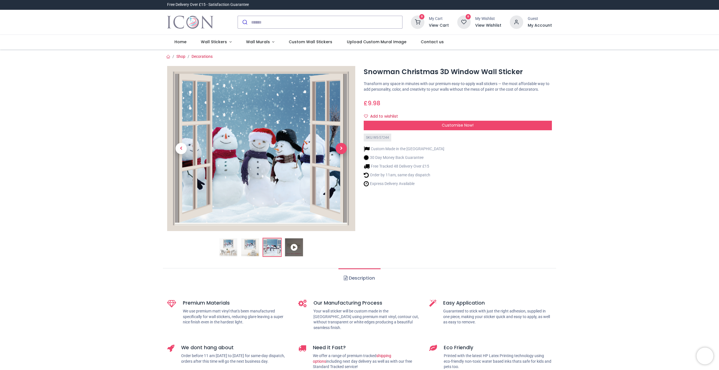
click at [342, 162] on link at bounding box center [341, 149] width 28 height 116
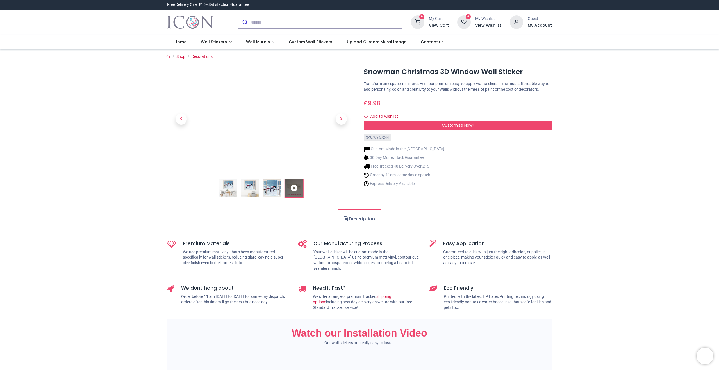
click at [293, 189] on icon at bounding box center [294, 188] width 18 height 18
click at [295, 188] on icon at bounding box center [294, 188] width 18 height 18
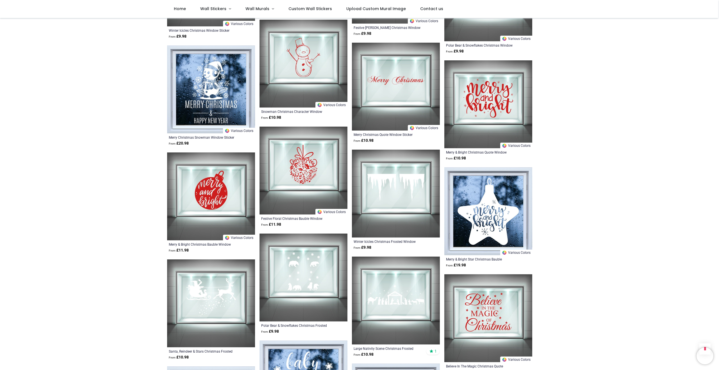
scroll to position [1517, 0]
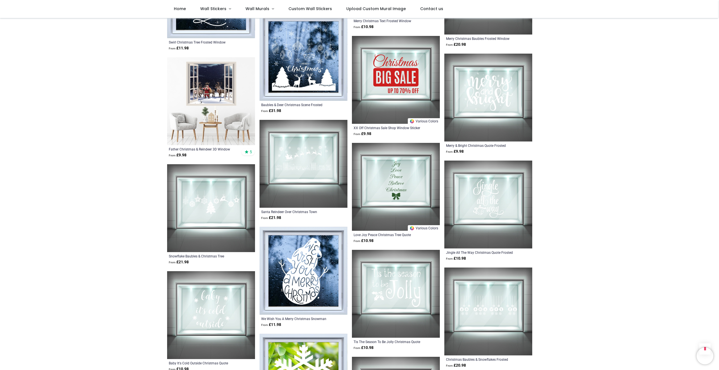
scroll to position [2332, 0]
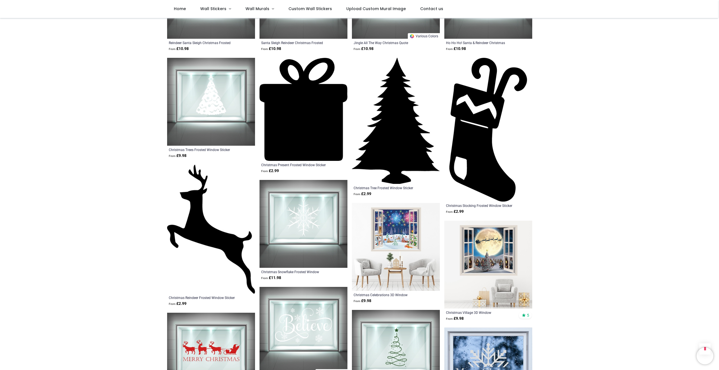
scroll to position [260, 0]
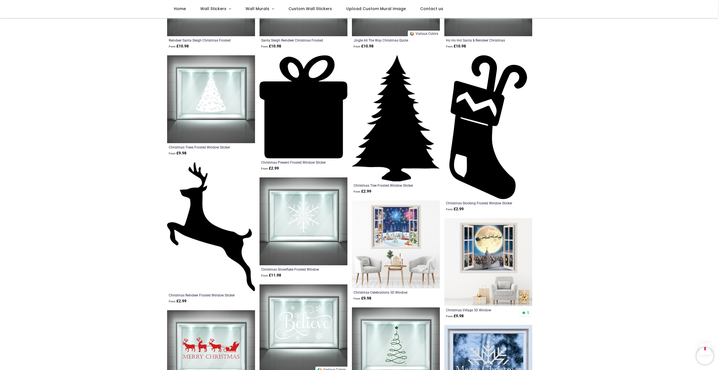
click at [395, 224] on img at bounding box center [396, 245] width 88 height 88
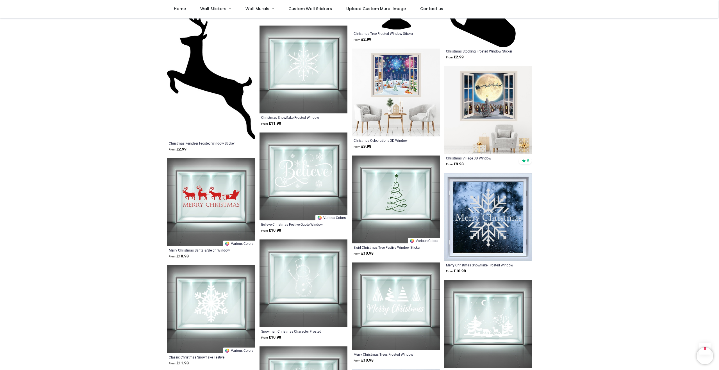
scroll to position [413, 0]
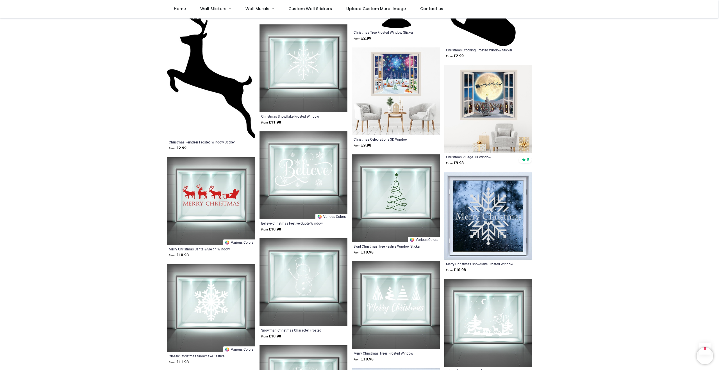
click at [488, 97] on img at bounding box center [489, 109] width 88 height 88
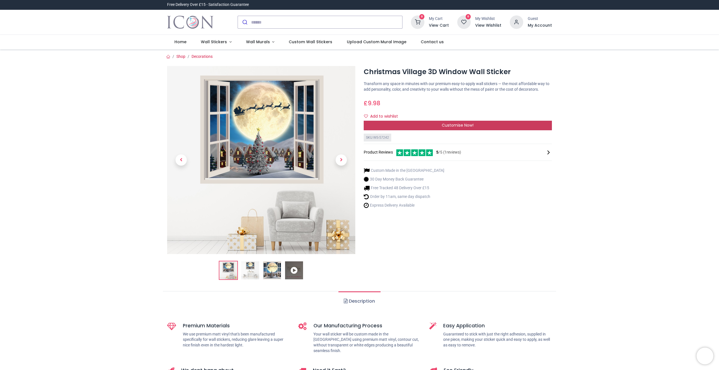
click at [450, 128] on span "Customise Now!" at bounding box center [458, 126] width 32 height 6
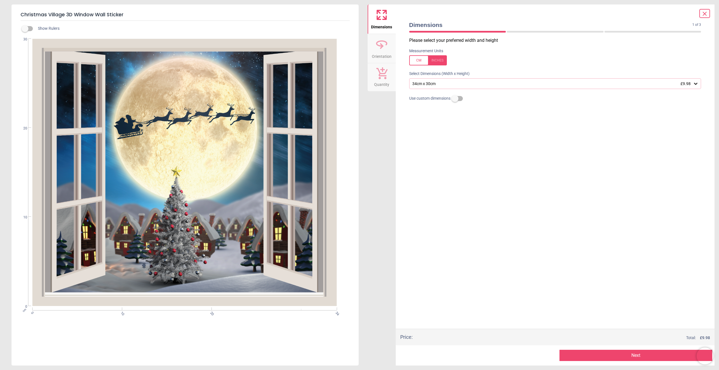
click at [424, 83] on div "34cm x 30cm £9.98" at bounding box center [553, 83] width 282 height 5
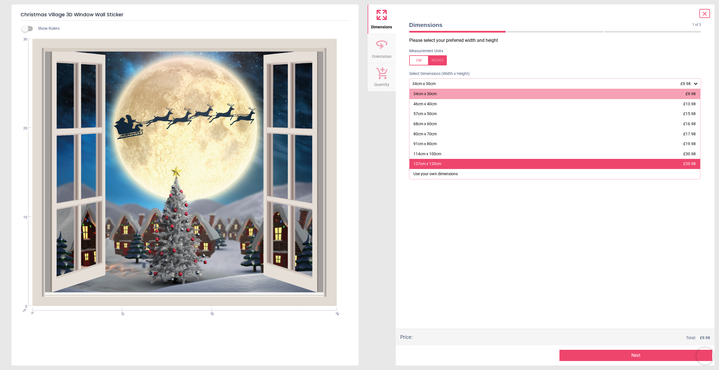
click at [443, 165] on div "137cm x 120cm £35.98" at bounding box center [555, 164] width 291 height 10
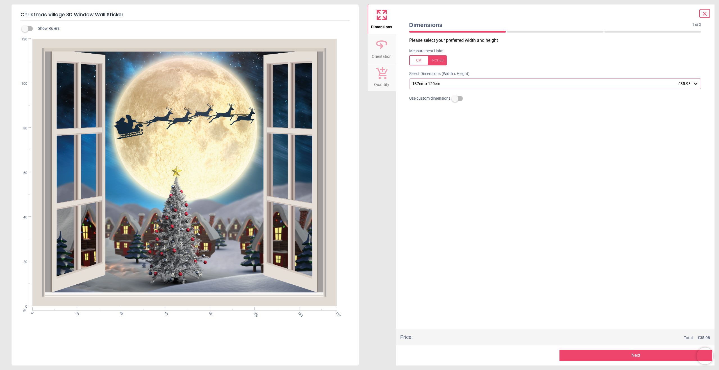
click at [499, 190] on div "Please select your preferred width and height Measurement Units Select Dimensio…" at bounding box center [555, 183] width 301 height 292
click at [639, 357] on button "Next" at bounding box center [636, 355] width 153 height 11
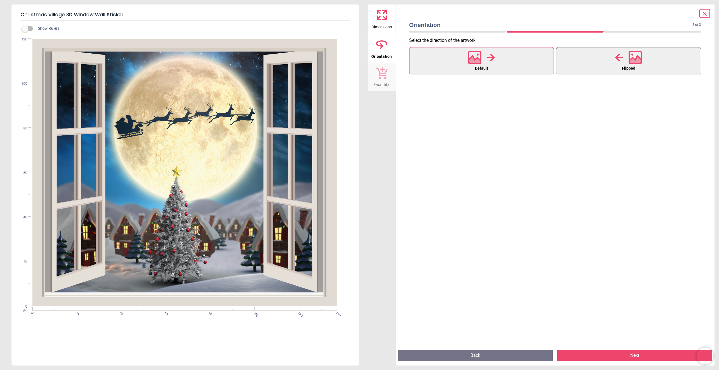
click at [632, 60] on icon at bounding box center [636, 61] width 12 height 10
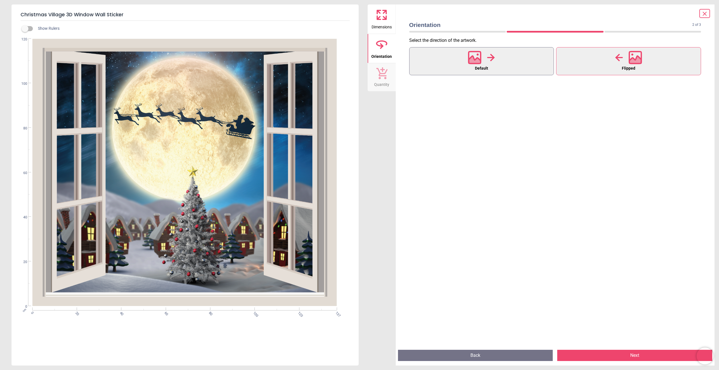
click at [479, 60] on icon at bounding box center [475, 61] width 12 height 10
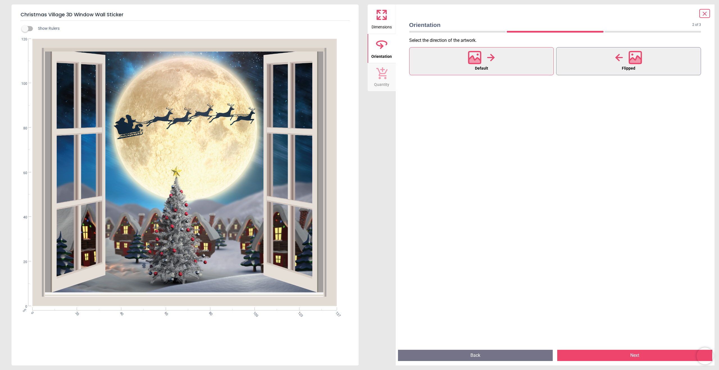
click at [625, 61] on div at bounding box center [628, 57] width 27 height 15
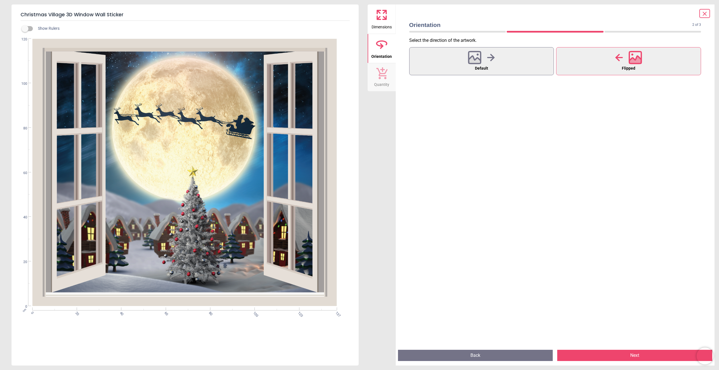
click at [637, 354] on button "Next" at bounding box center [635, 355] width 155 height 11
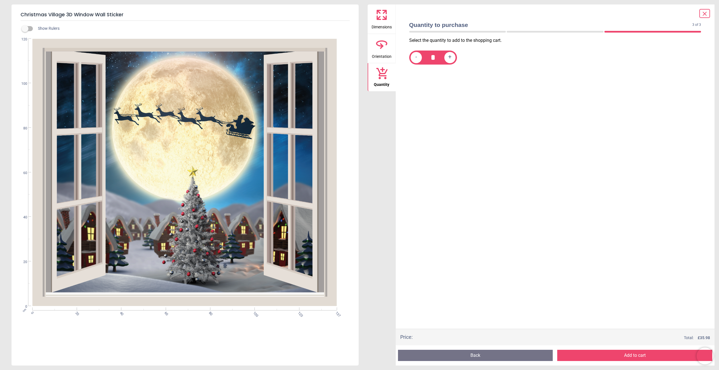
click at [637, 354] on button "Add to cart" at bounding box center [635, 355] width 155 height 11
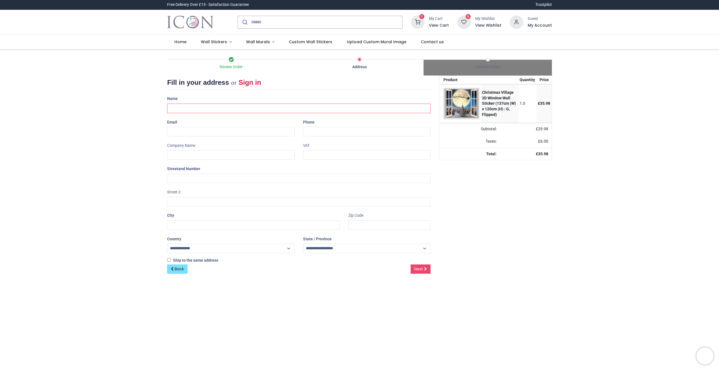
click at [175, 108] on input "text" at bounding box center [299, 109] width 264 height 10
select select "***"
type input "**********"
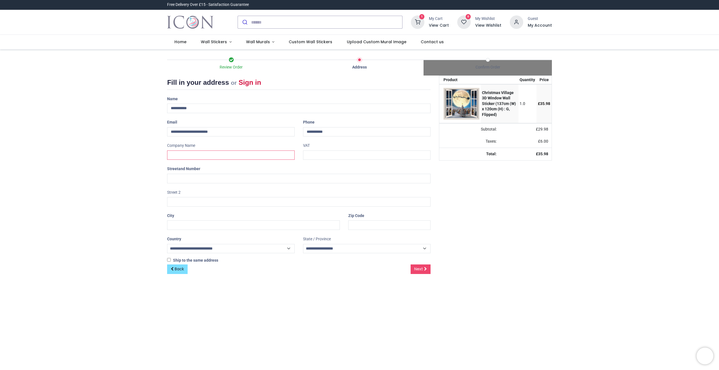
type input "**********"
type input "******"
type input "*******"
select select "****"
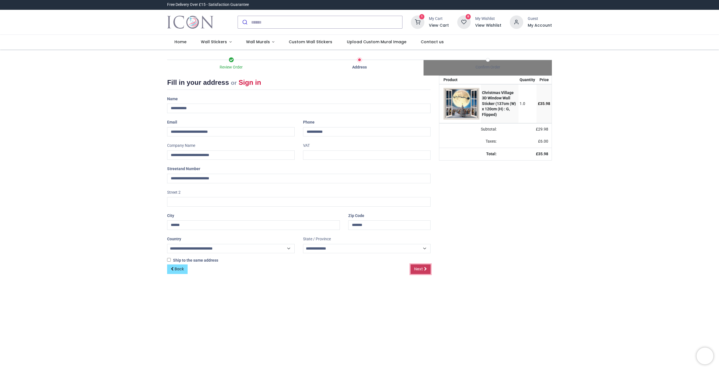
click at [420, 270] on span "Next" at bounding box center [418, 269] width 9 height 6
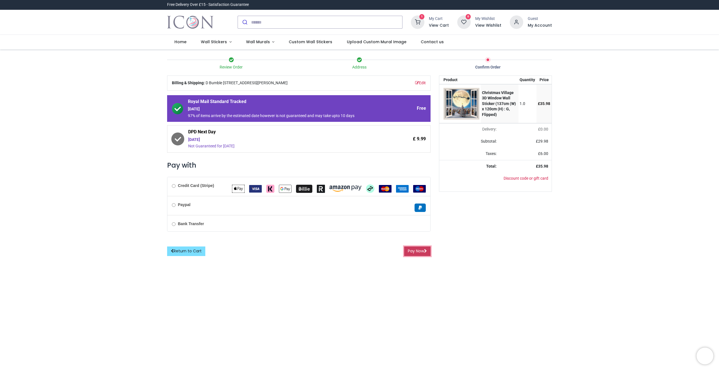
click at [419, 251] on button "Pay Now" at bounding box center [417, 252] width 26 height 10
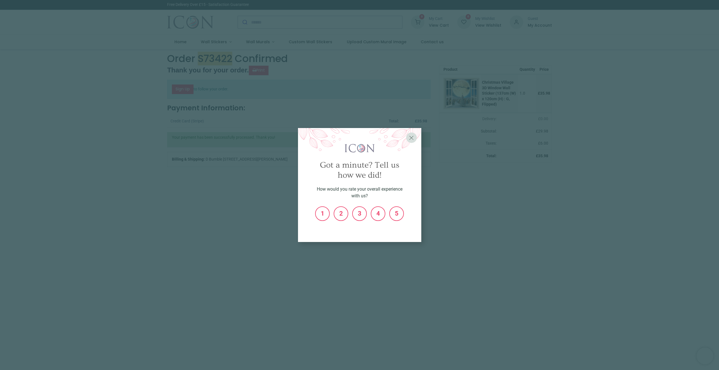
drag, startPoint x: 398, startPoint y: 219, endPoint x: 402, endPoint y: 228, distance: 9.6
click at [398, 219] on label "5" at bounding box center [396, 213] width 13 height 13
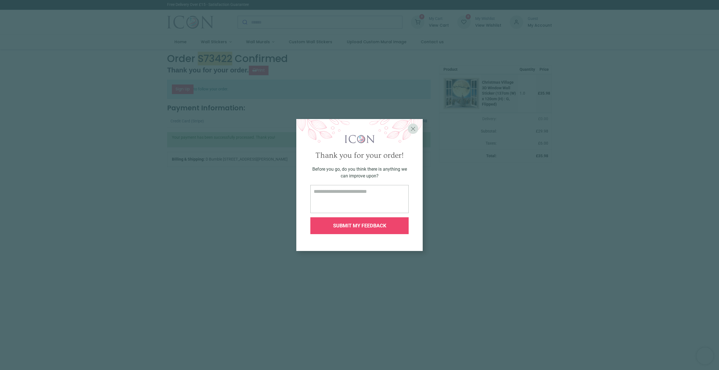
click at [323, 191] on textarea at bounding box center [360, 199] width 98 height 28
type textarea "*****"
drag, startPoint x: 358, startPoint y: 222, endPoint x: 361, endPoint y: 223, distance: 3.4
click at [359, 222] on div "SUBMIT MY FEEDBACK" at bounding box center [360, 226] width 98 height 17
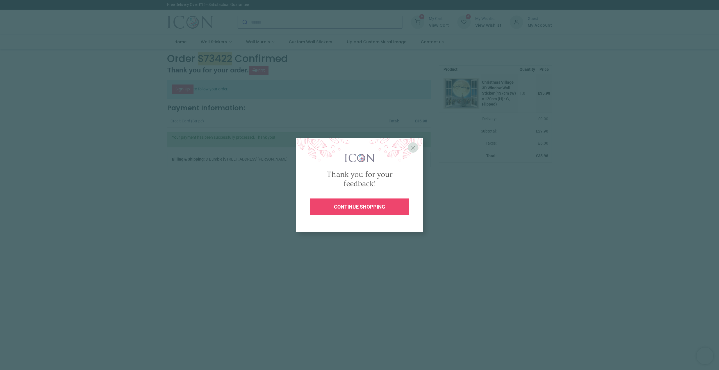
click at [373, 209] on span "continue shopping" at bounding box center [359, 207] width 51 height 6
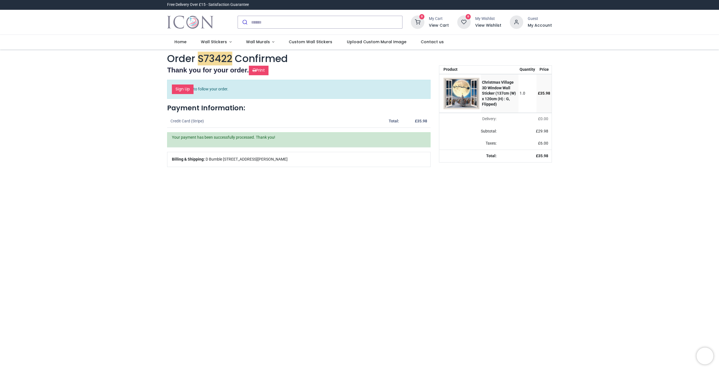
click at [486, 239] on div "Your order: £ 35.98 Product Quantity Price Christmas Village 3D Window Wall Sti…" at bounding box center [495, 243] width 121 height 356
click at [265, 42] on span "Wall Murals" at bounding box center [258, 42] width 24 height 6
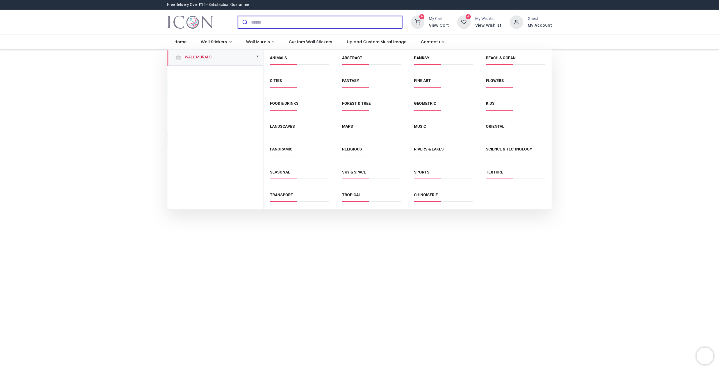
click at [260, 22] on input "search" at bounding box center [326, 22] width 151 height 12
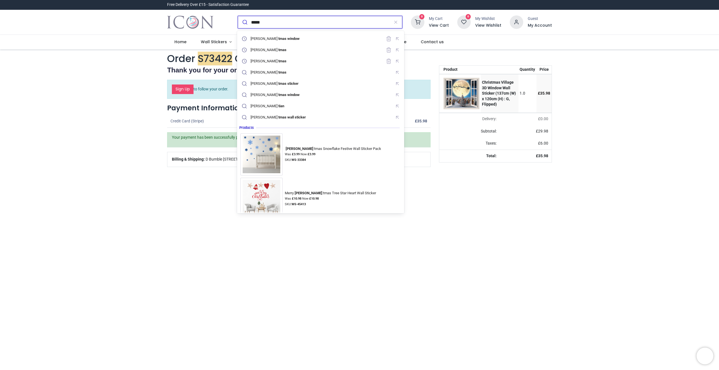
type input "*****"
click at [539, 279] on div "Your order: £ 35.98 Product Quantity Price Christmas Village 3D Window Wall Sti…" at bounding box center [495, 243] width 121 height 356
